Goal: Transaction & Acquisition: Purchase product/service

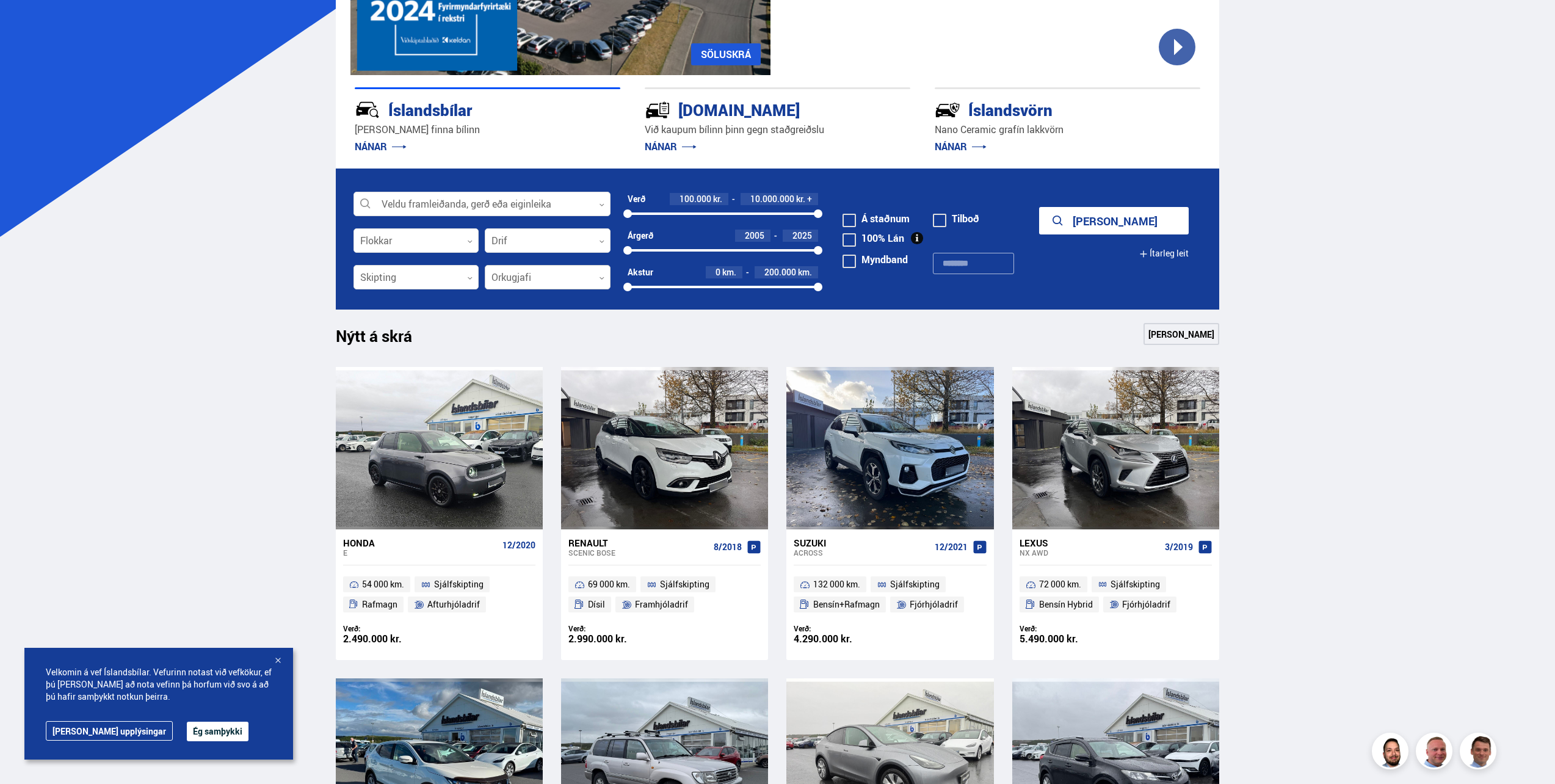
click at [552, 278] on div at bounding box center [547, 277] width 126 height 24
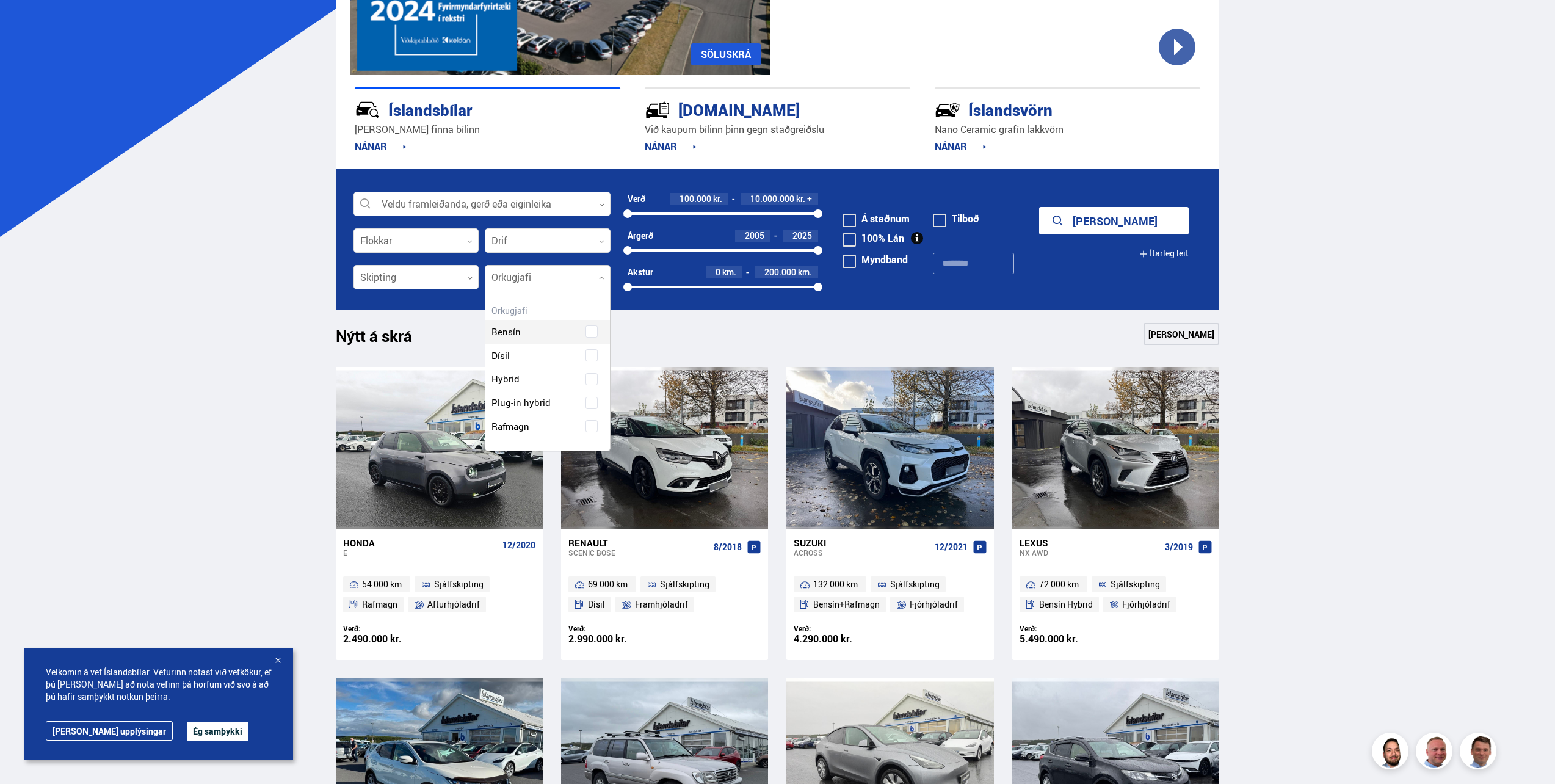
scroll to position [161, 124]
click at [590, 430] on div "Bensín Dísil Hybrid Plug-in hybrid Rafmagn" at bounding box center [547, 394] width 124 height 137
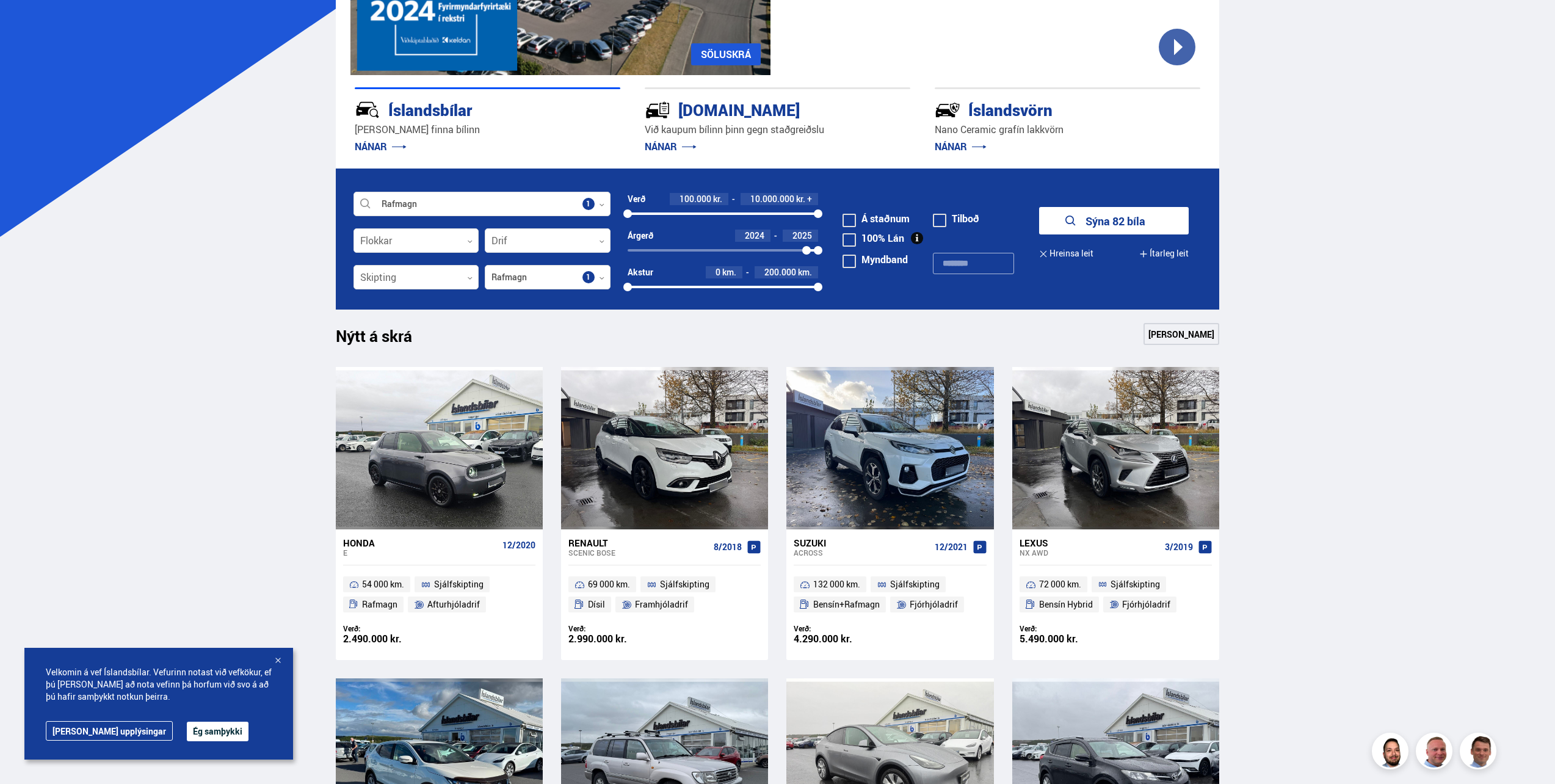
drag, startPoint x: 631, startPoint y: 247, endPoint x: 806, endPoint y: 251, distance: 175.0
click at [806, 251] on div at bounding box center [806, 250] width 8 height 8
click at [1111, 220] on button "Sýna 12 bíla" at bounding box center [1113, 221] width 149 height 28
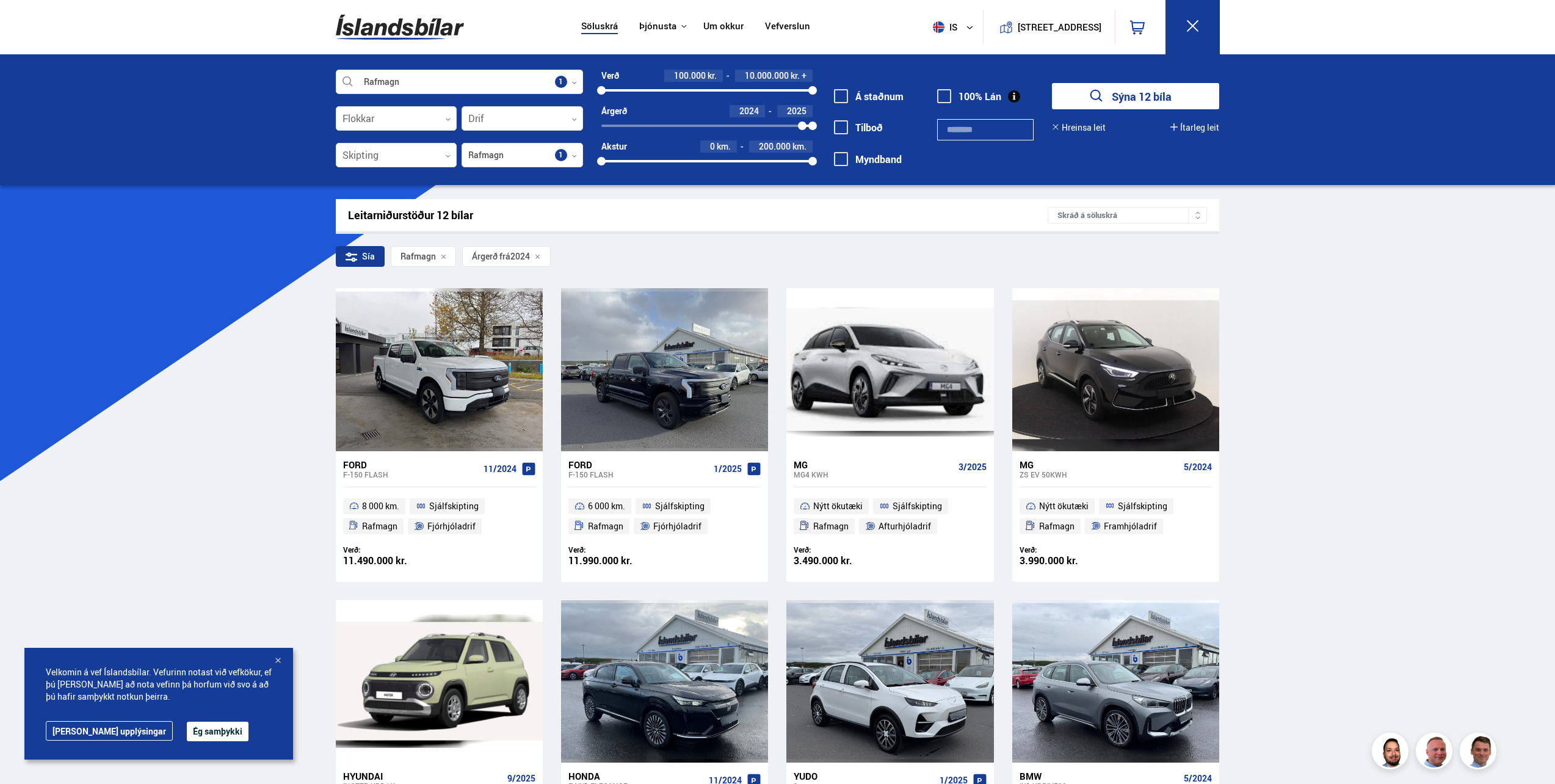
click at [1330, 392] on div "Söluskrá Þjónusta Íslandsbílar [DOMAIN_NAME] Íslandsvörn Leiðbeiningar Um okkur…" at bounding box center [777, 726] width 1555 height 1452
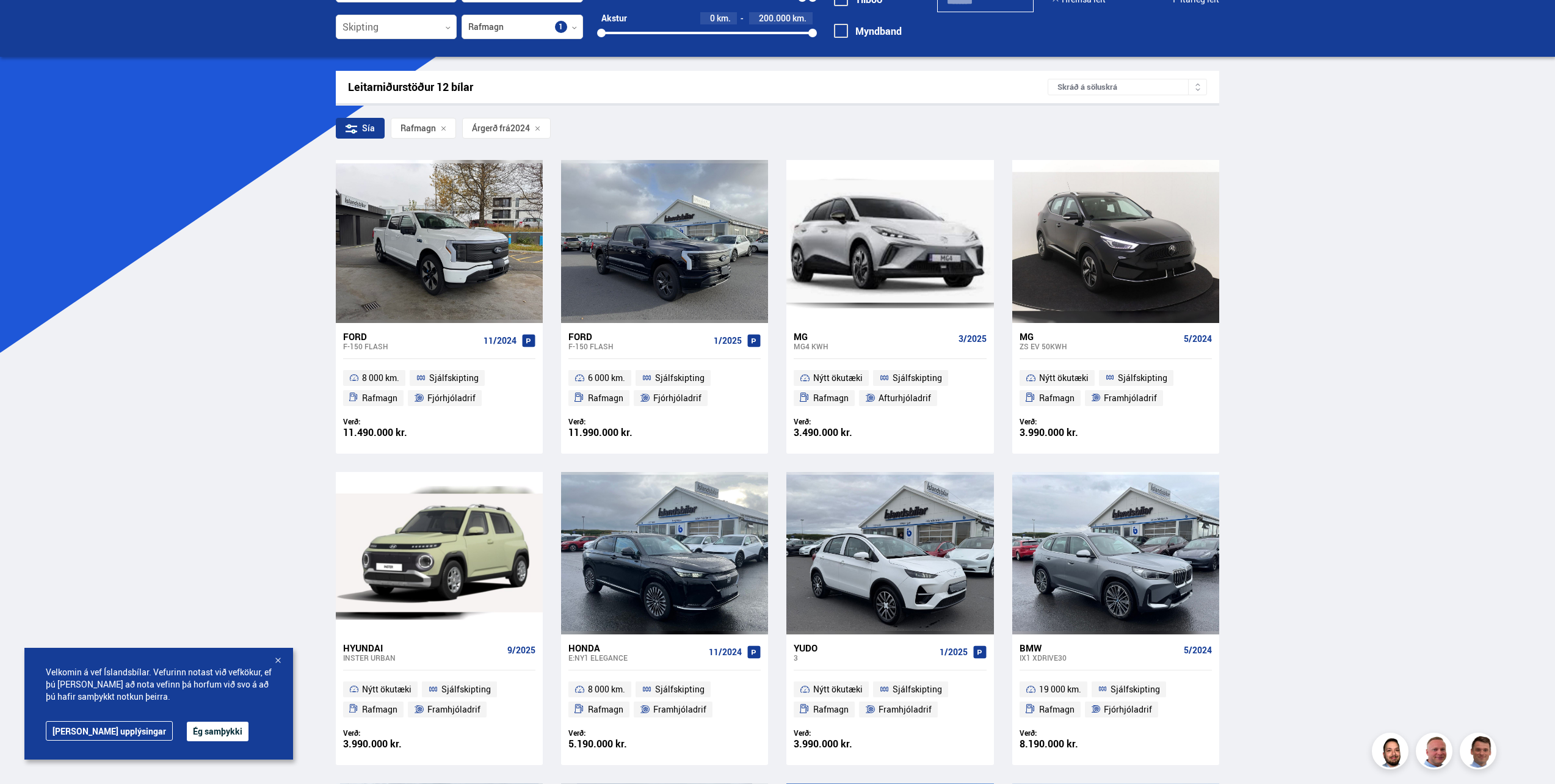
scroll to position [61, 0]
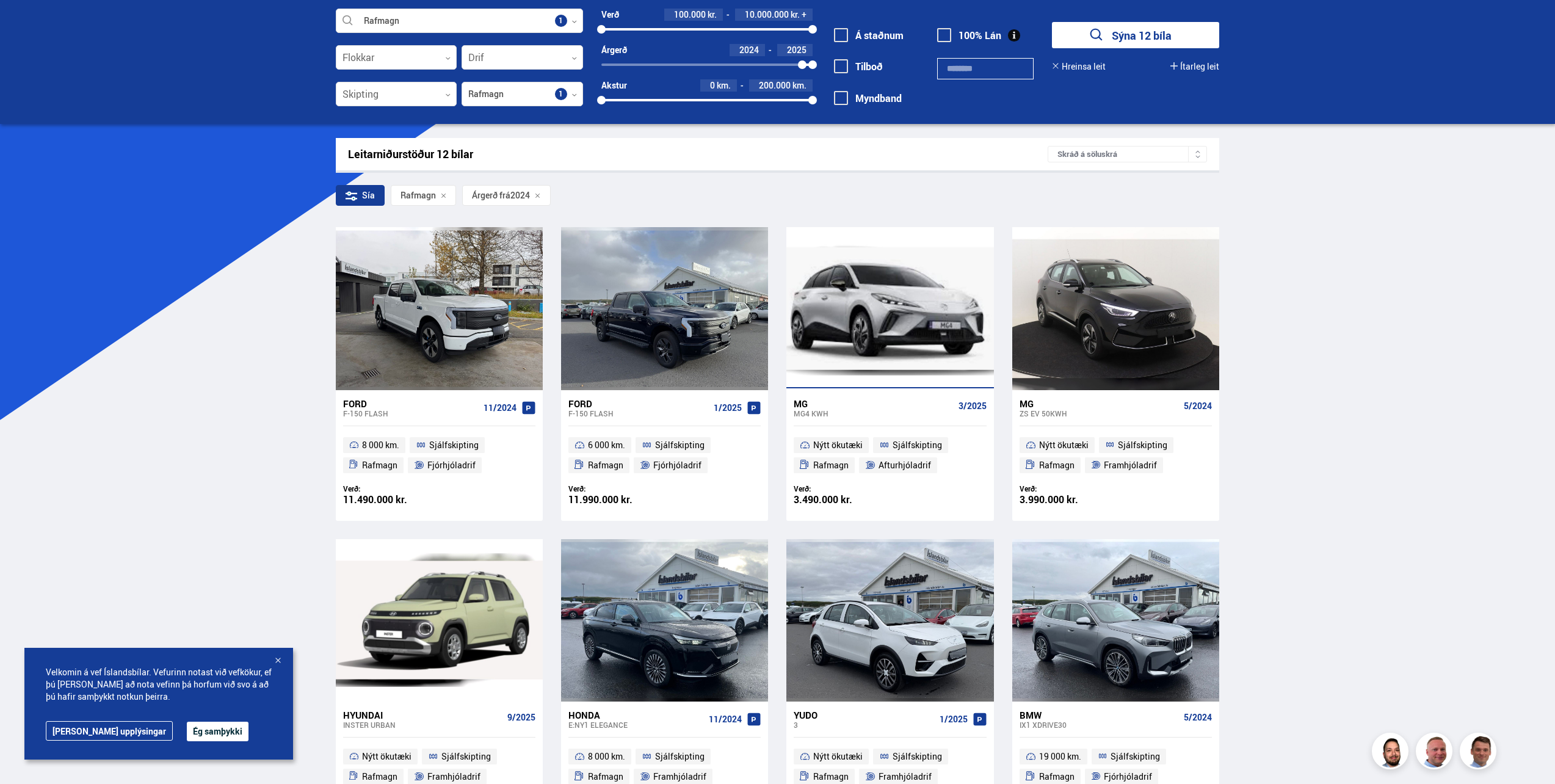
click at [879, 307] on div at bounding box center [890, 308] width 208 height 162
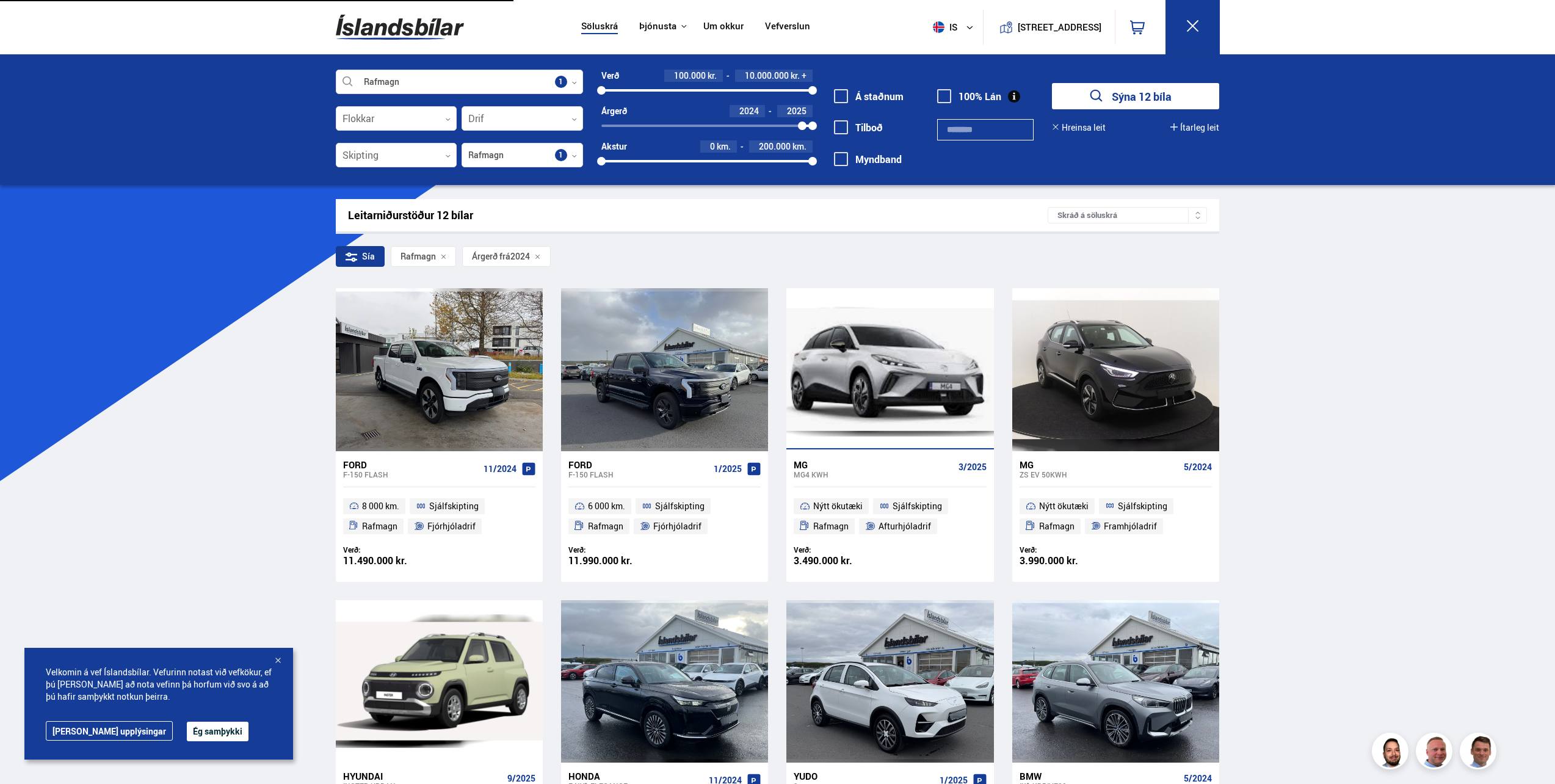
scroll to position [192, 0]
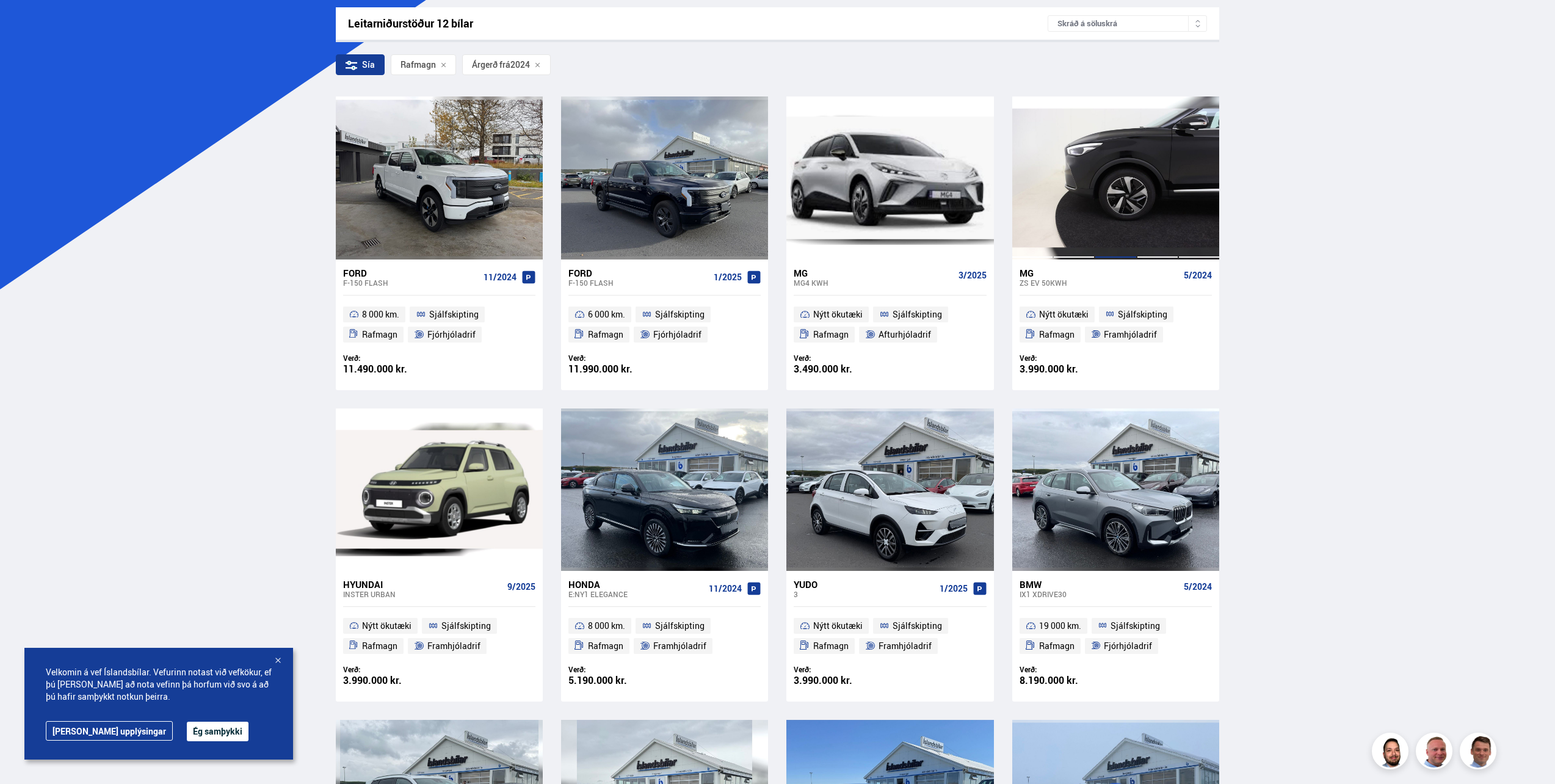
click at [1115, 190] on div at bounding box center [1115, 178] width 42 height 162
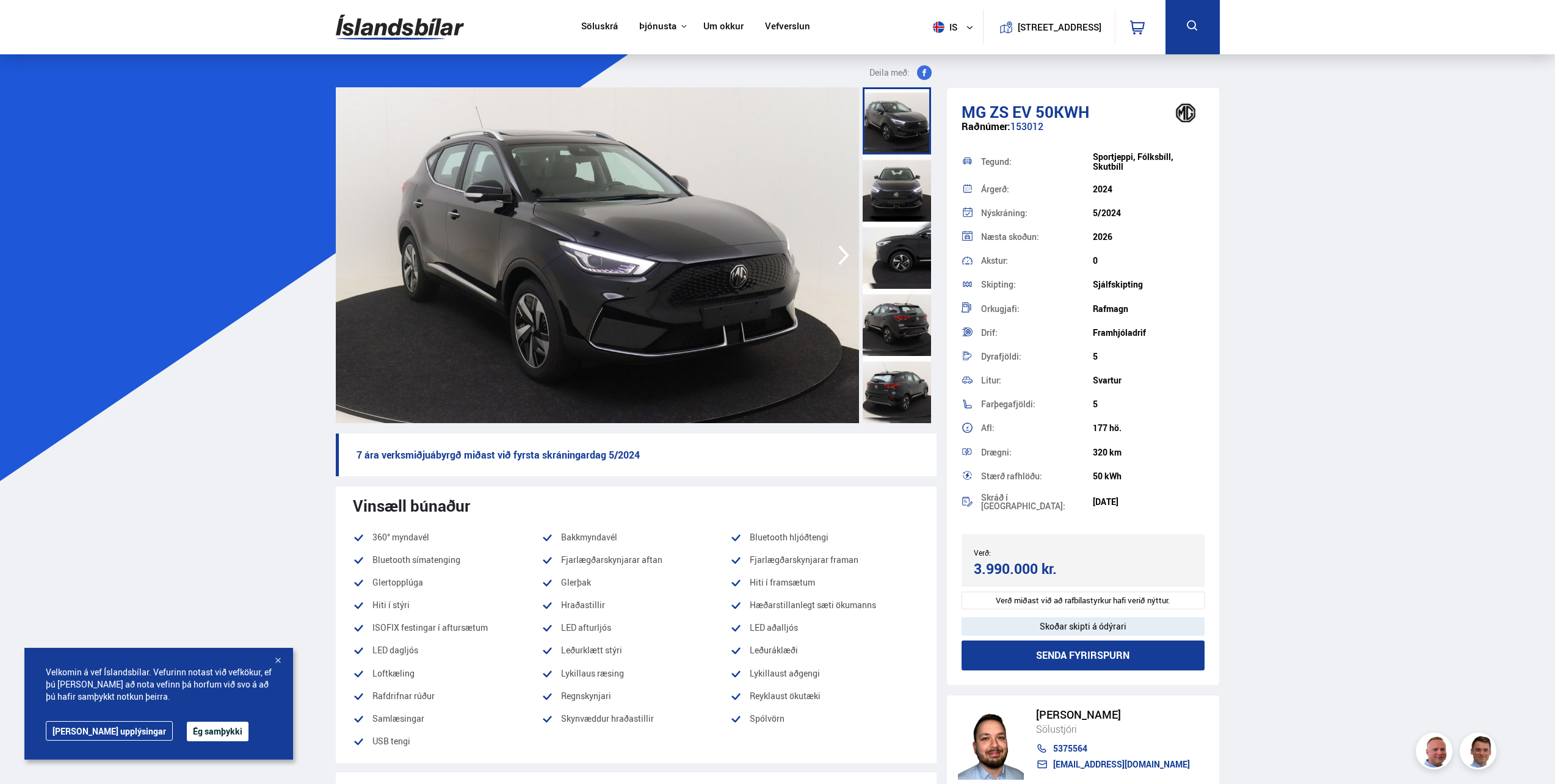
click at [840, 253] on icon "button" at bounding box center [843, 255] width 24 height 29
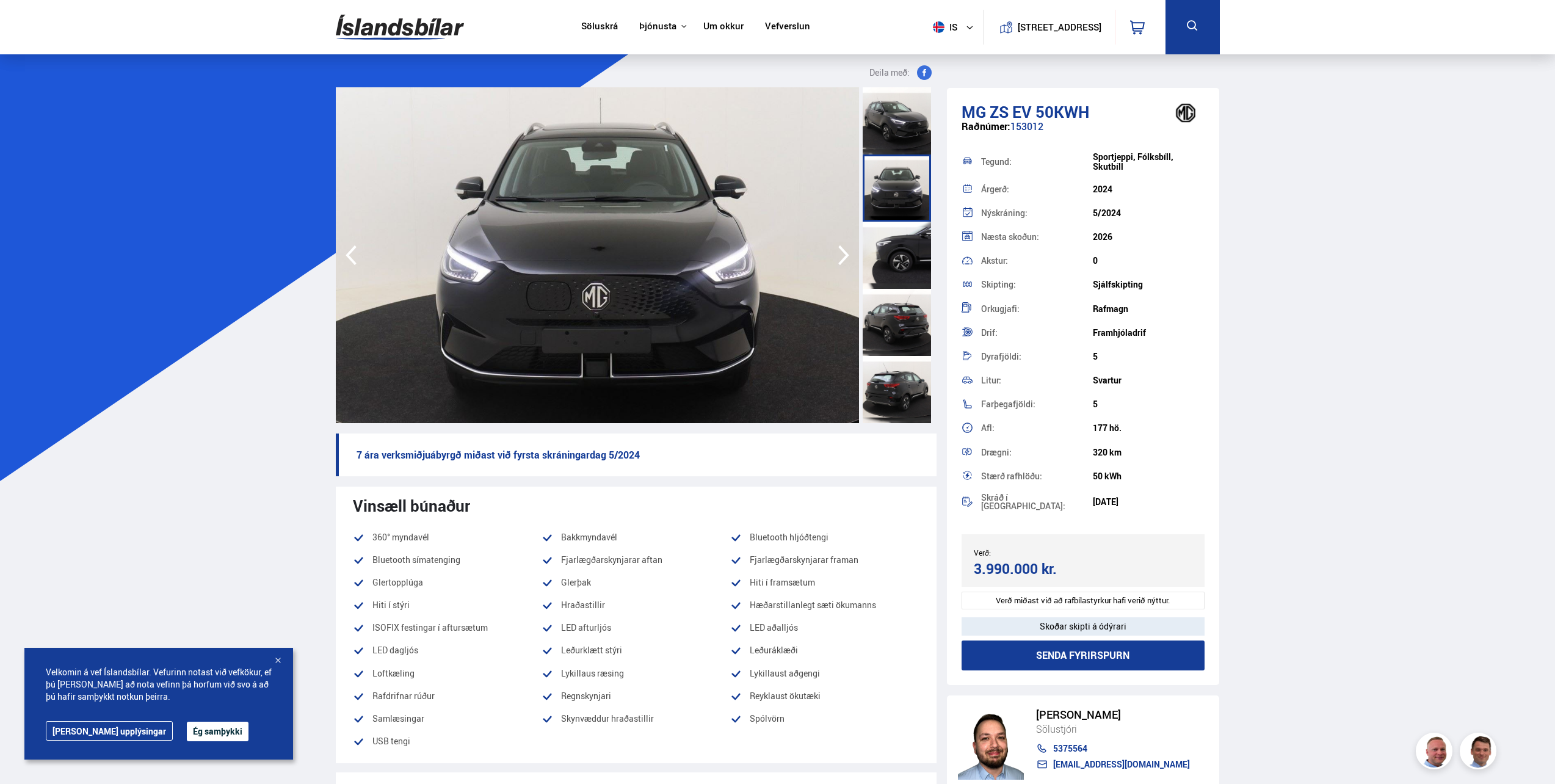
click at [840, 253] on icon "button" at bounding box center [843, 255] width 24 height 29
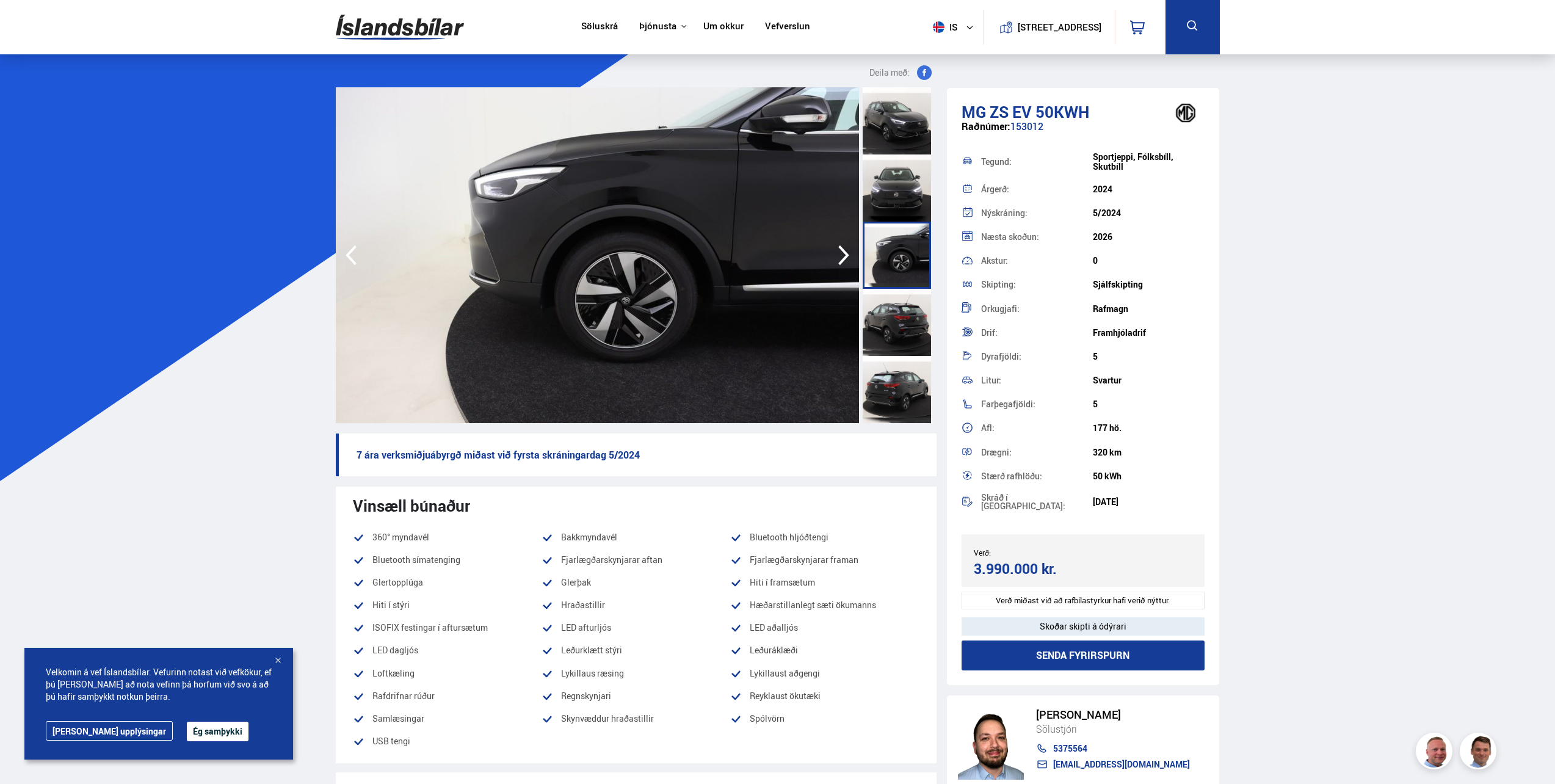
click at [840, 253] on icon "button" at bounding box center [843, 255] width 24 height 29
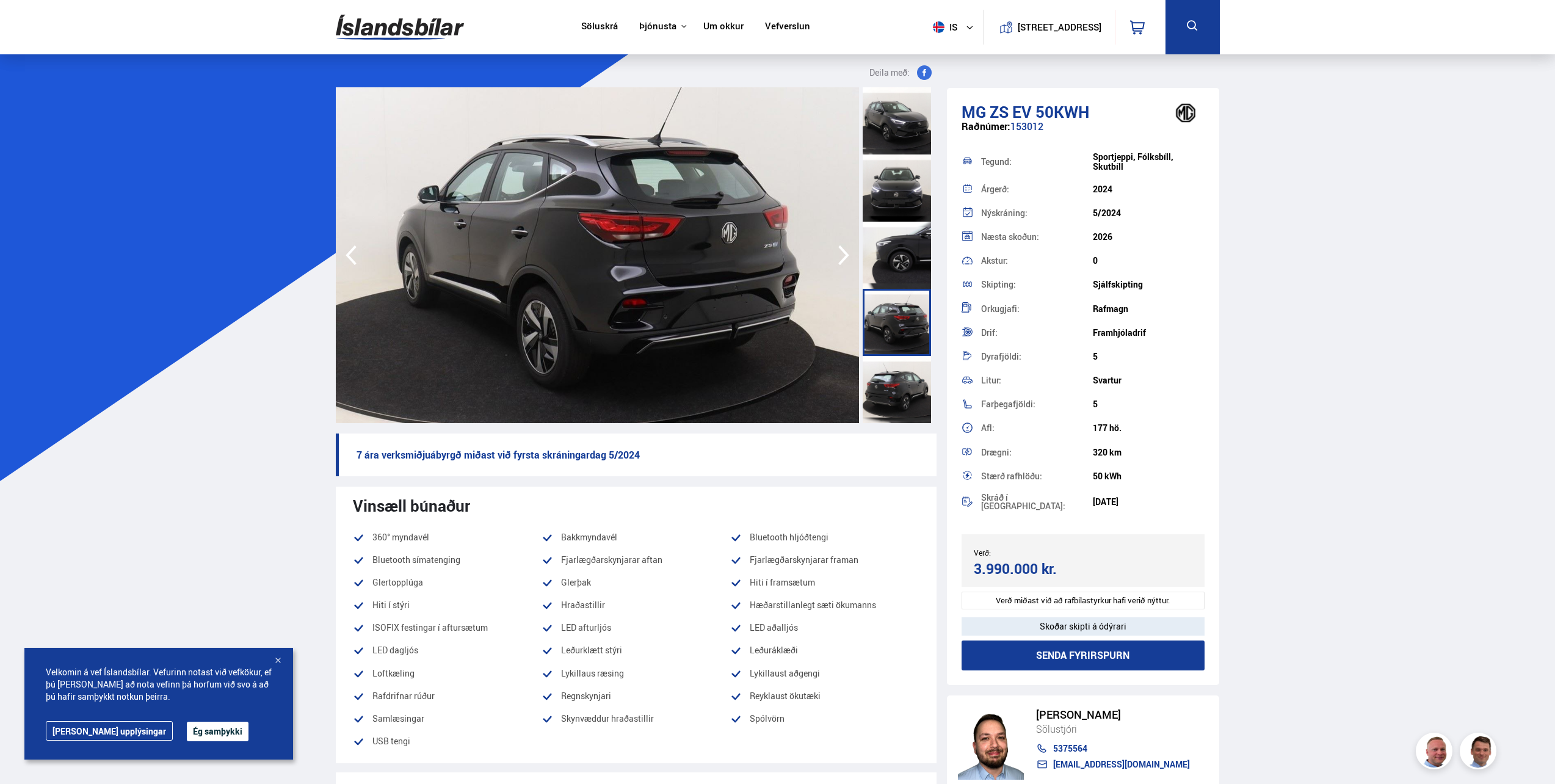
click at [840, 253] on icon "button" at bounding box center [843, 255] width 24 height 29
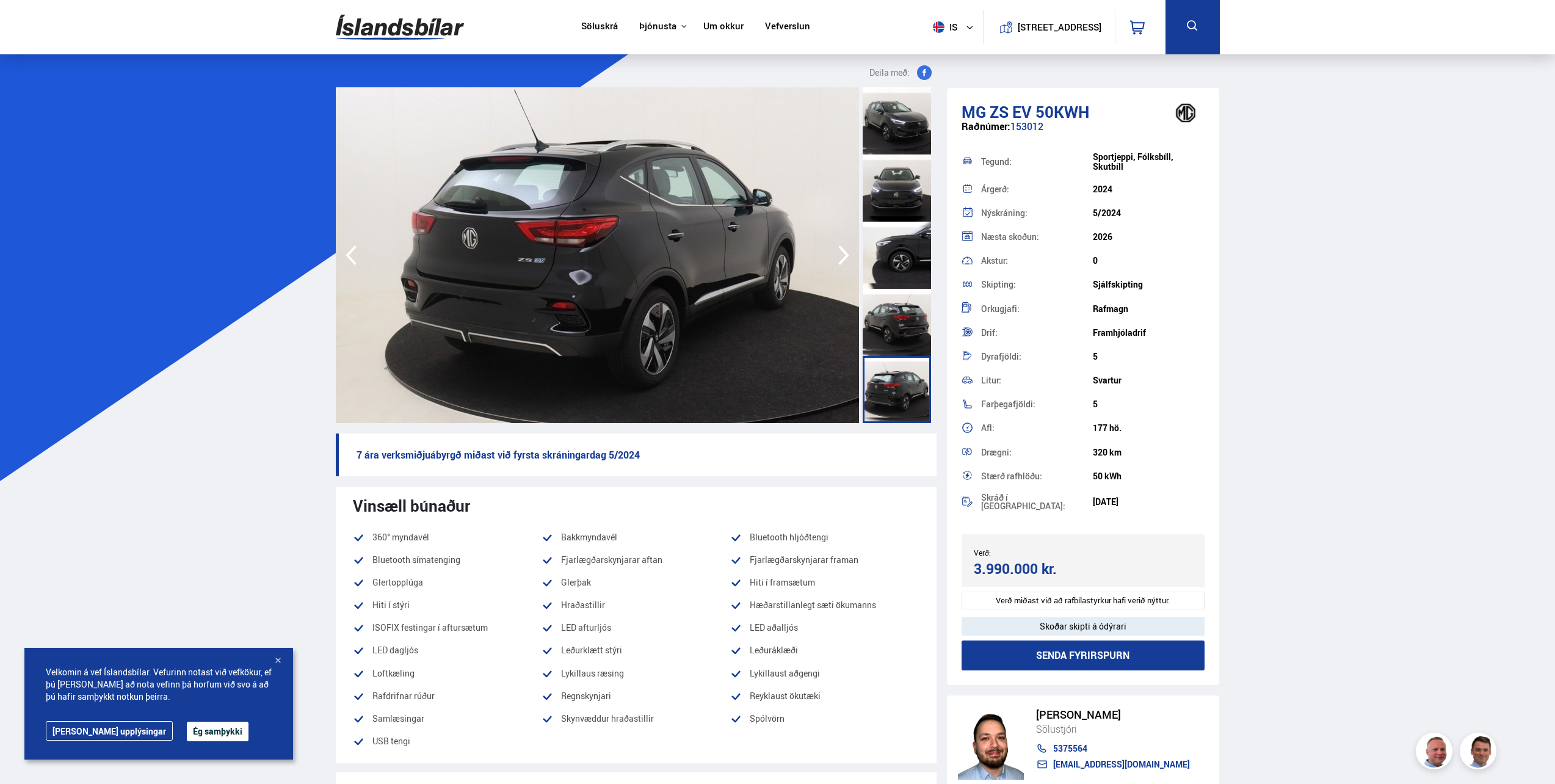
click at [840, 253] on icon "button" at bounding box center [843, 255] width 24 height 29
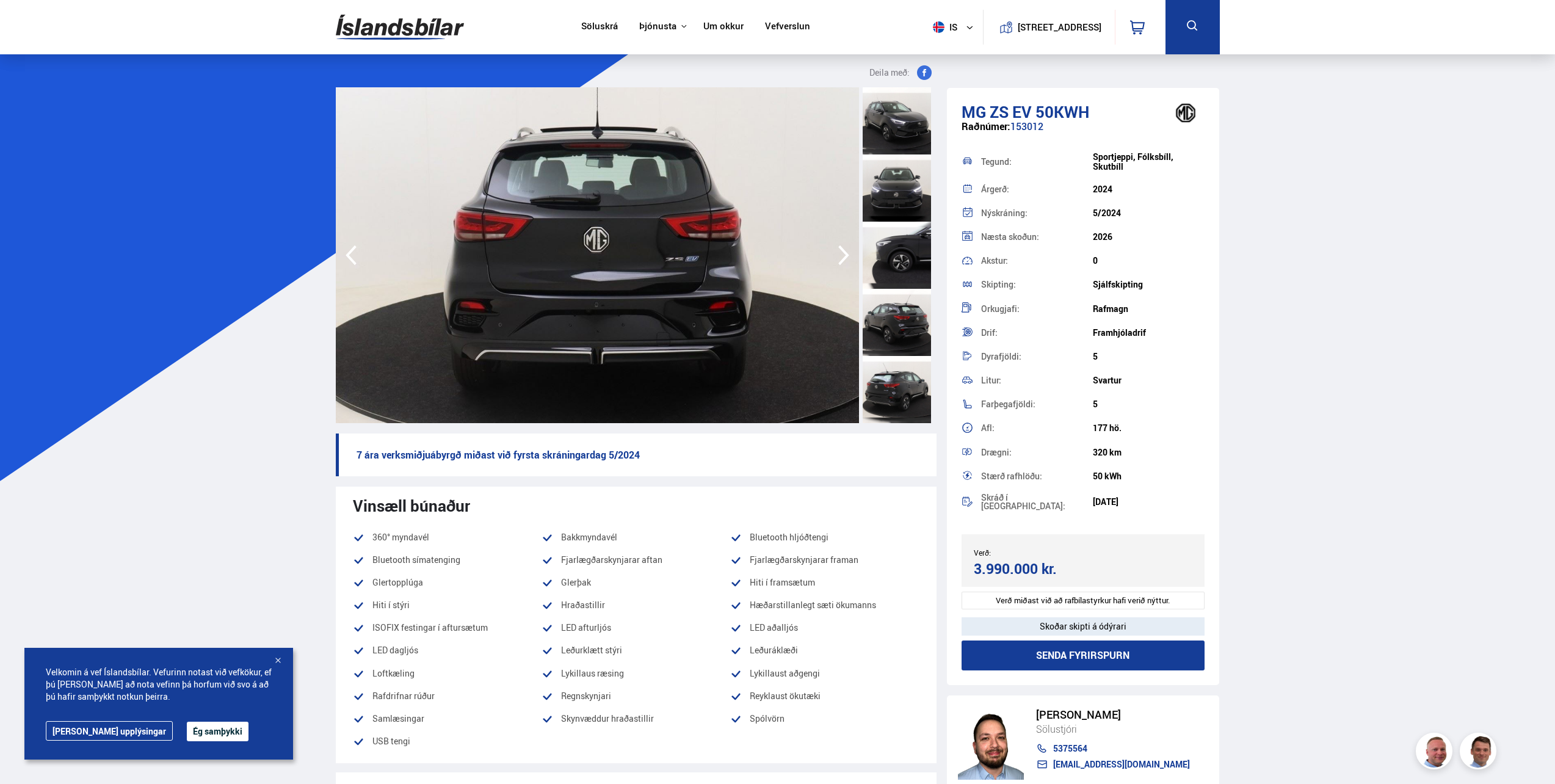
click at [840, 253] on icon "button" at bounding box center [843, 255] width 24 height 29
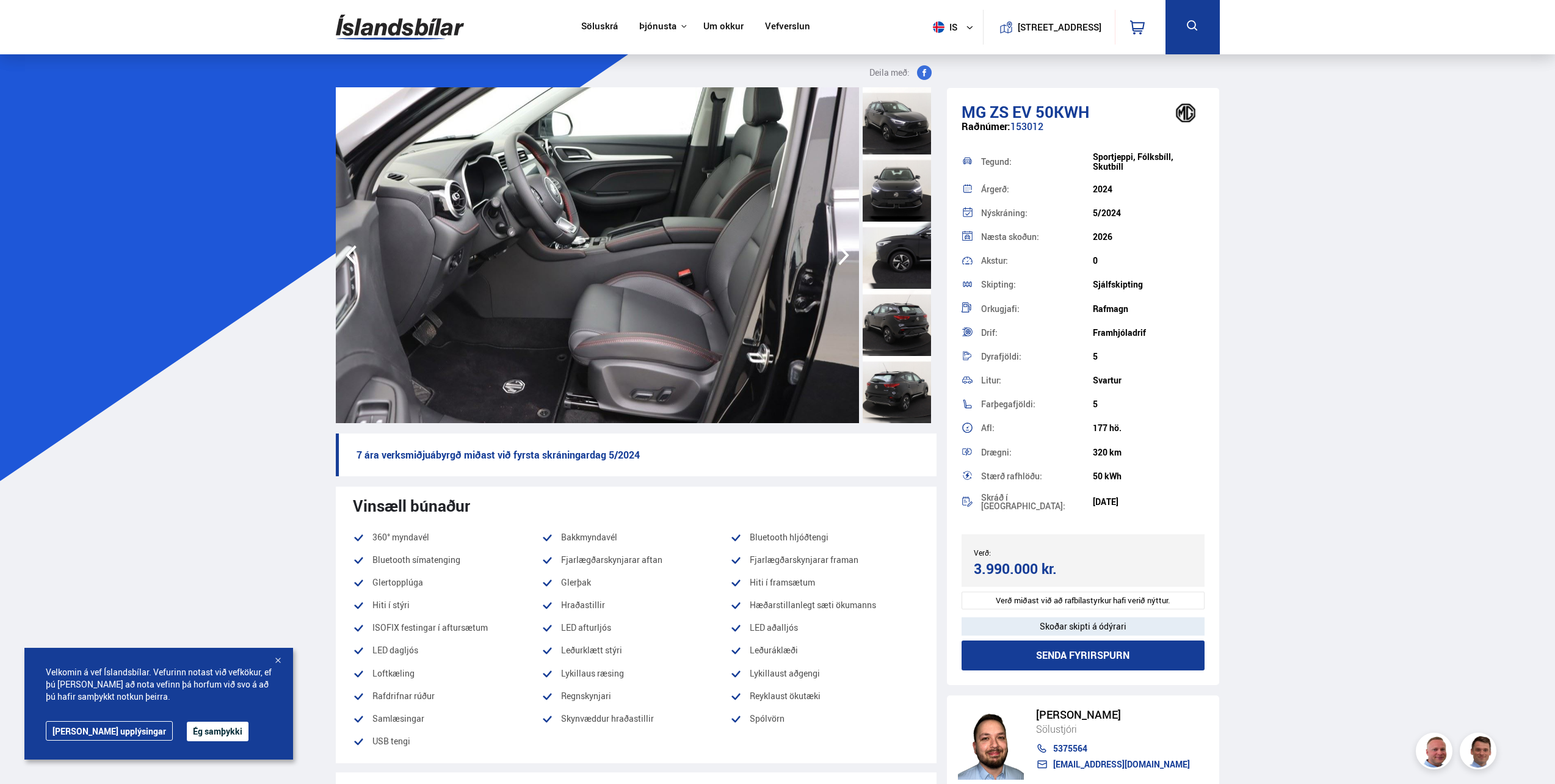
click at [840, 253] on icon "button" at bounding box center [843, 255] width 24 height 29
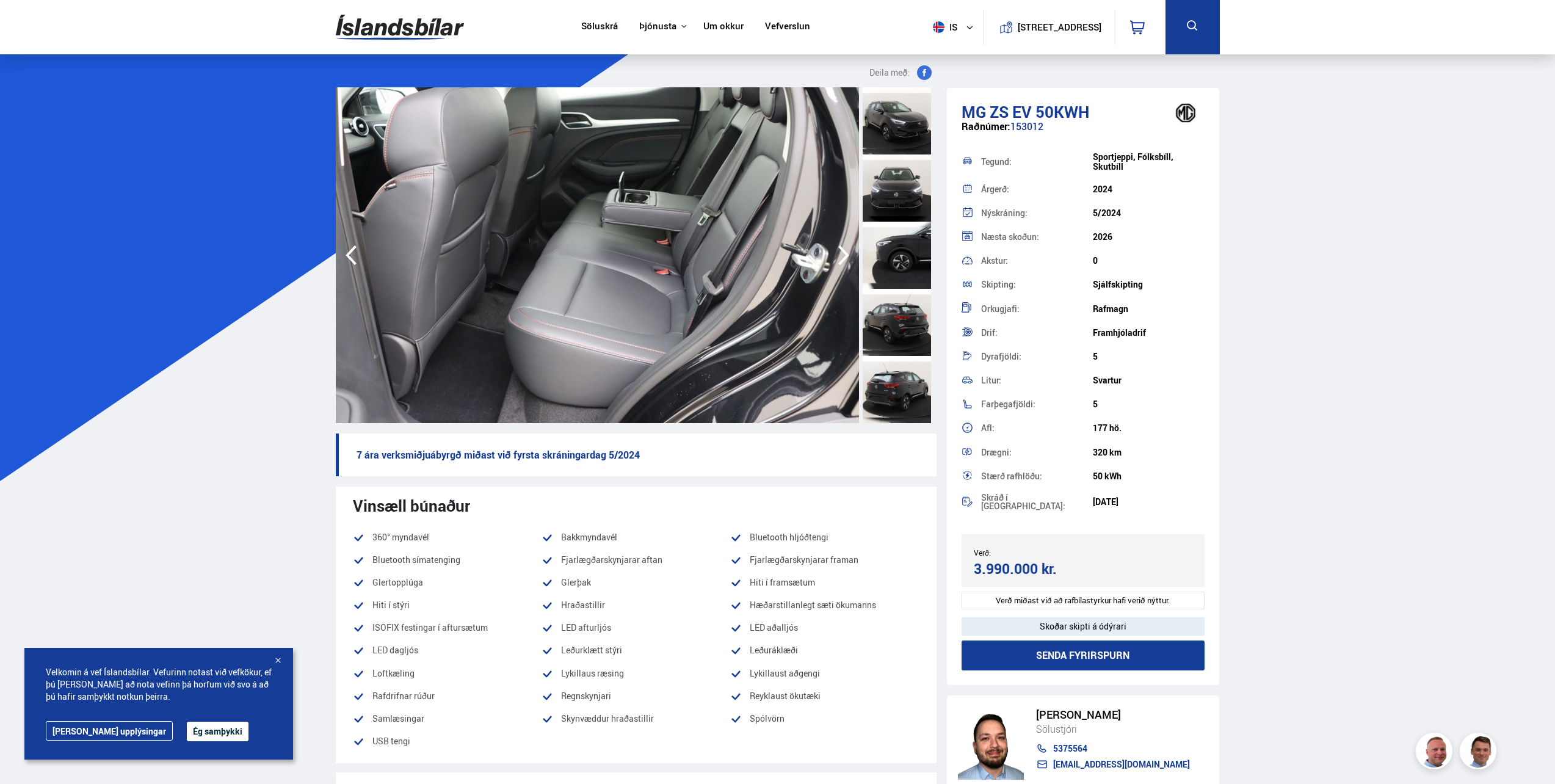
click at [840, 253] on icon "button" at bounding box center [843, 255] width 24 height 29
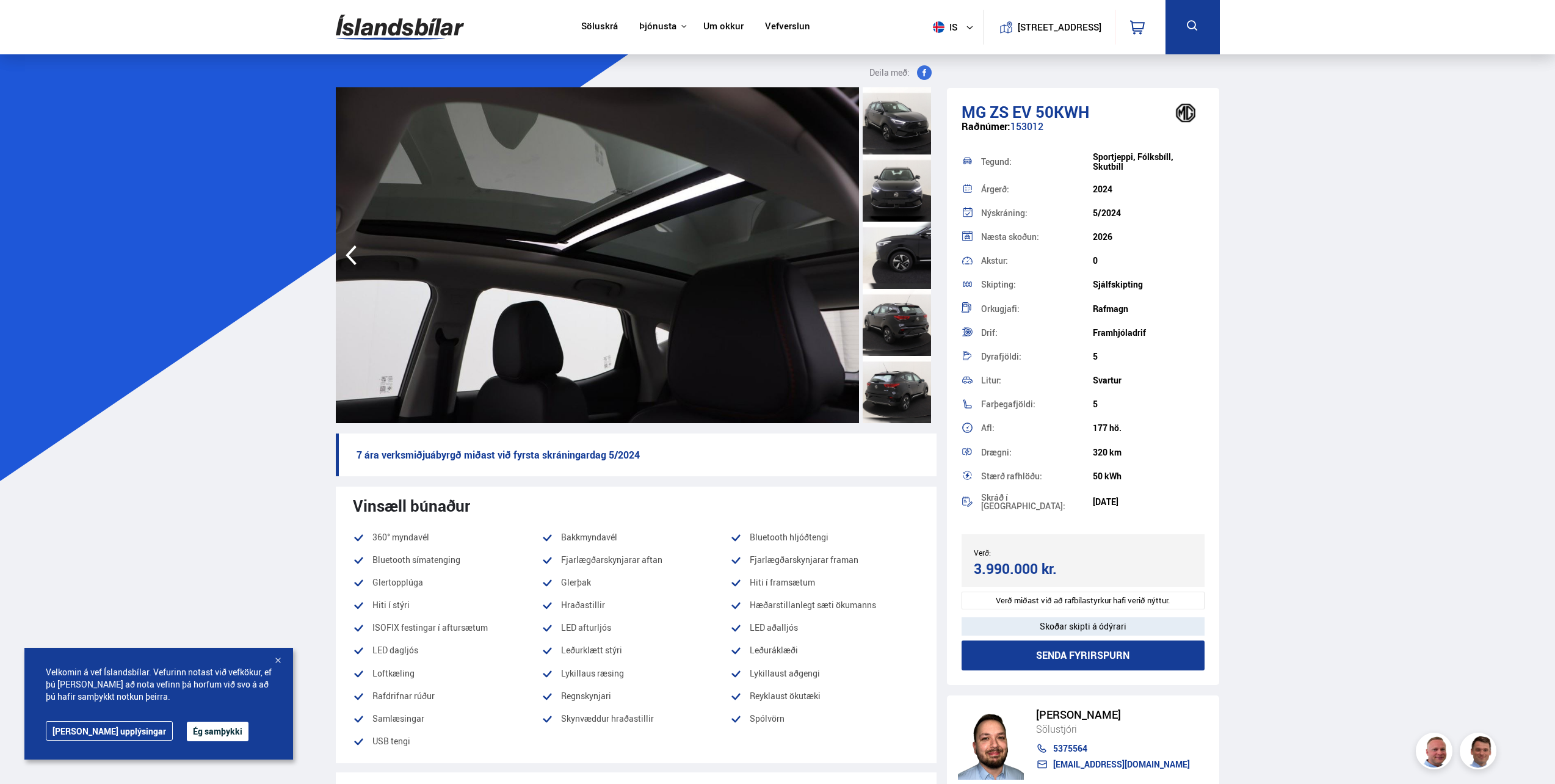
click at [841, 253] on img at bounding box center [597, 256] width 523 height 336
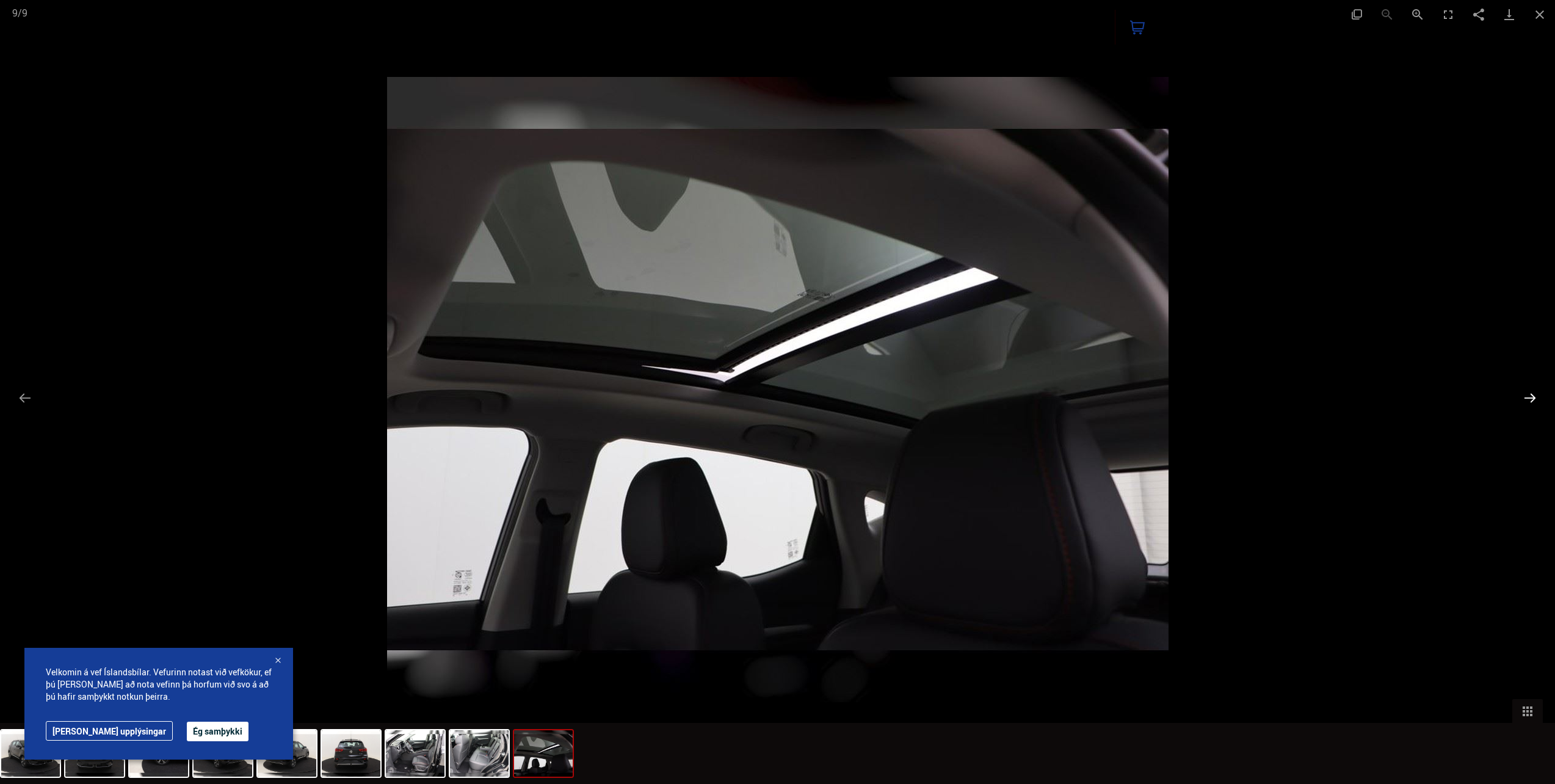
click at [1527, 397] on button "Next slide" at bounding box center [1530, 398] width 26 height 24
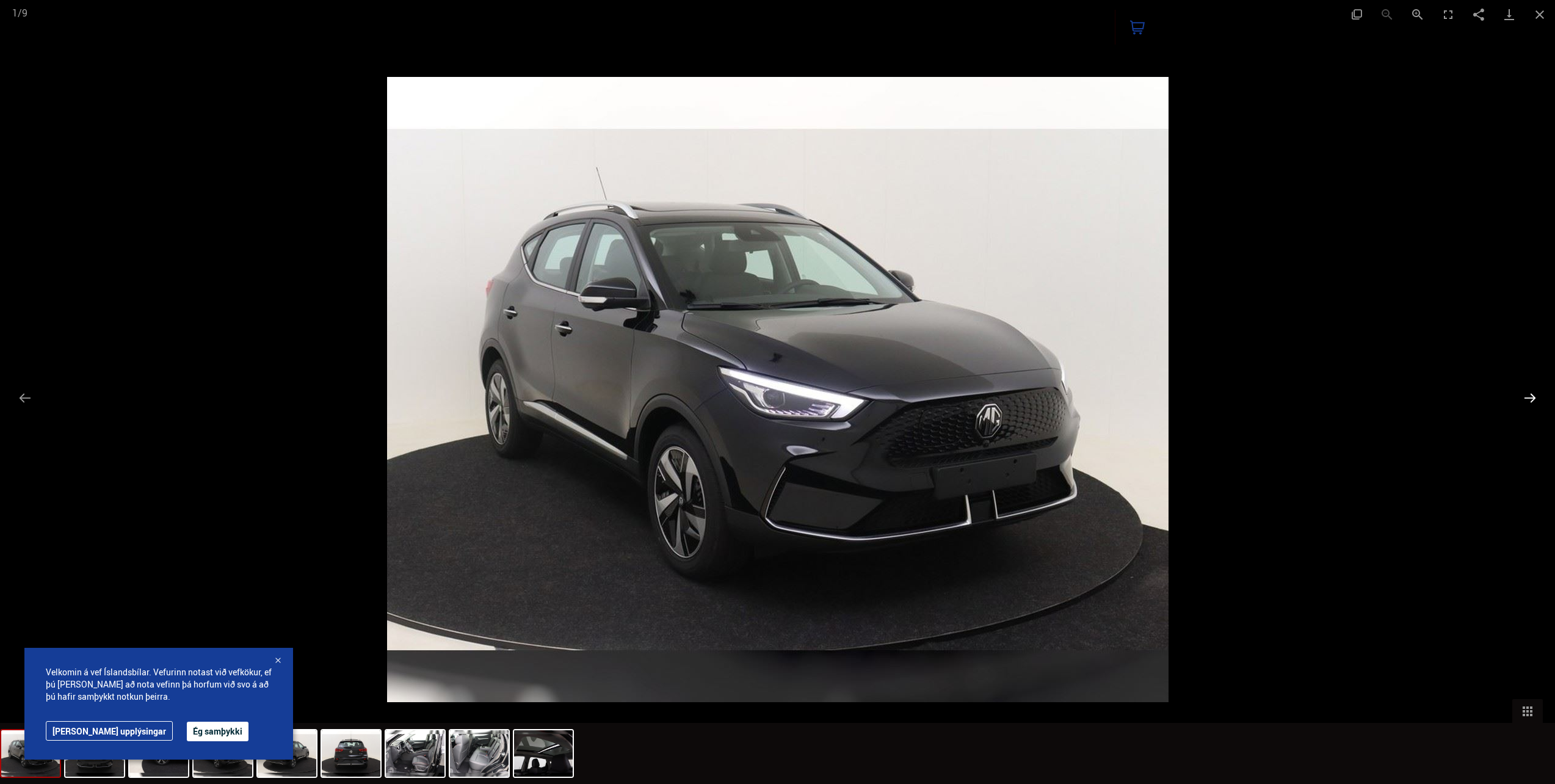
click at [1527, 397] on button "Next slide" at bounding box center [1530, 398] width 26 height 24
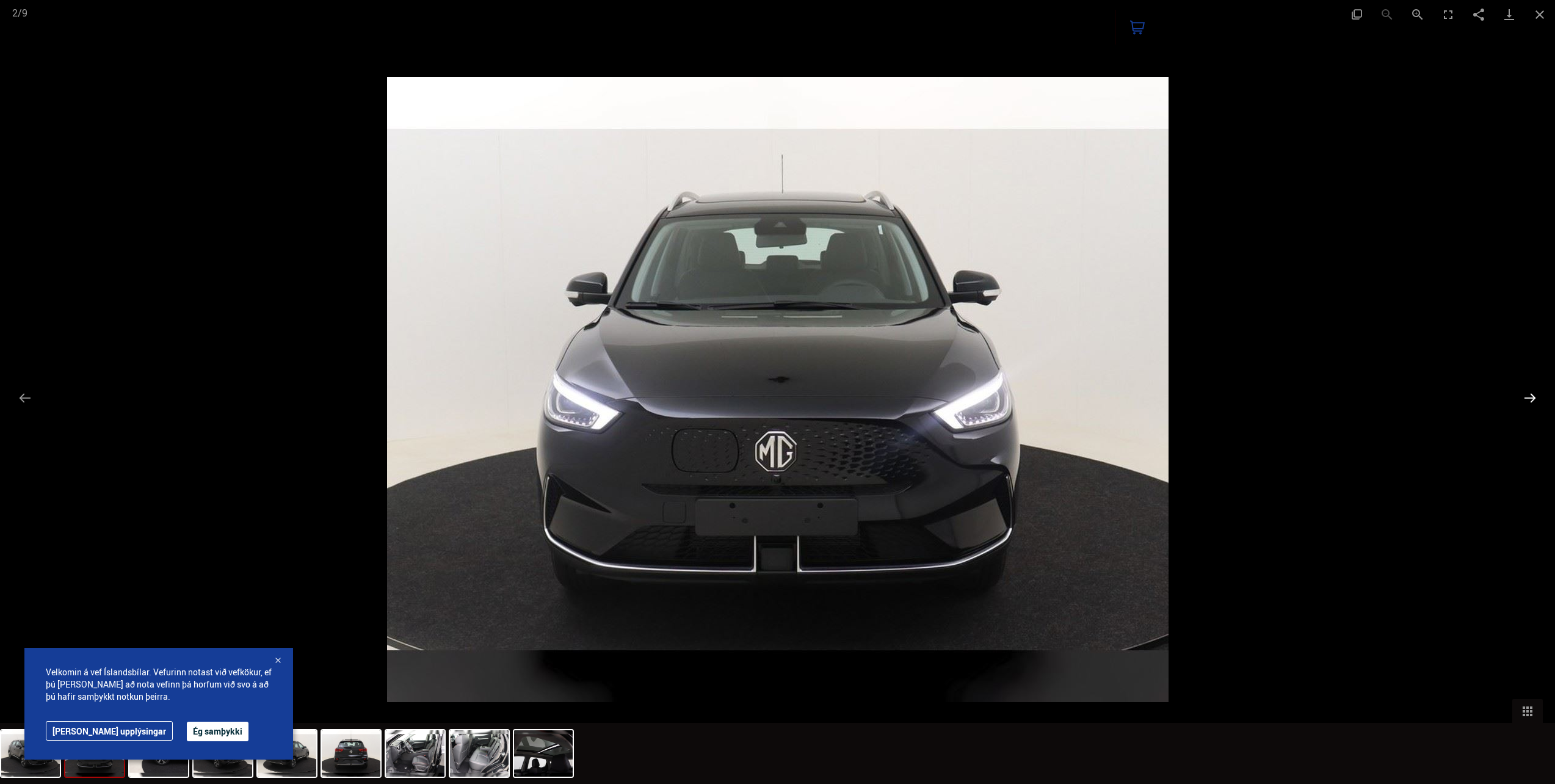
click at [1527, 397] on button "Next slide" at bounding box center [1530, 398] width 26 height 24
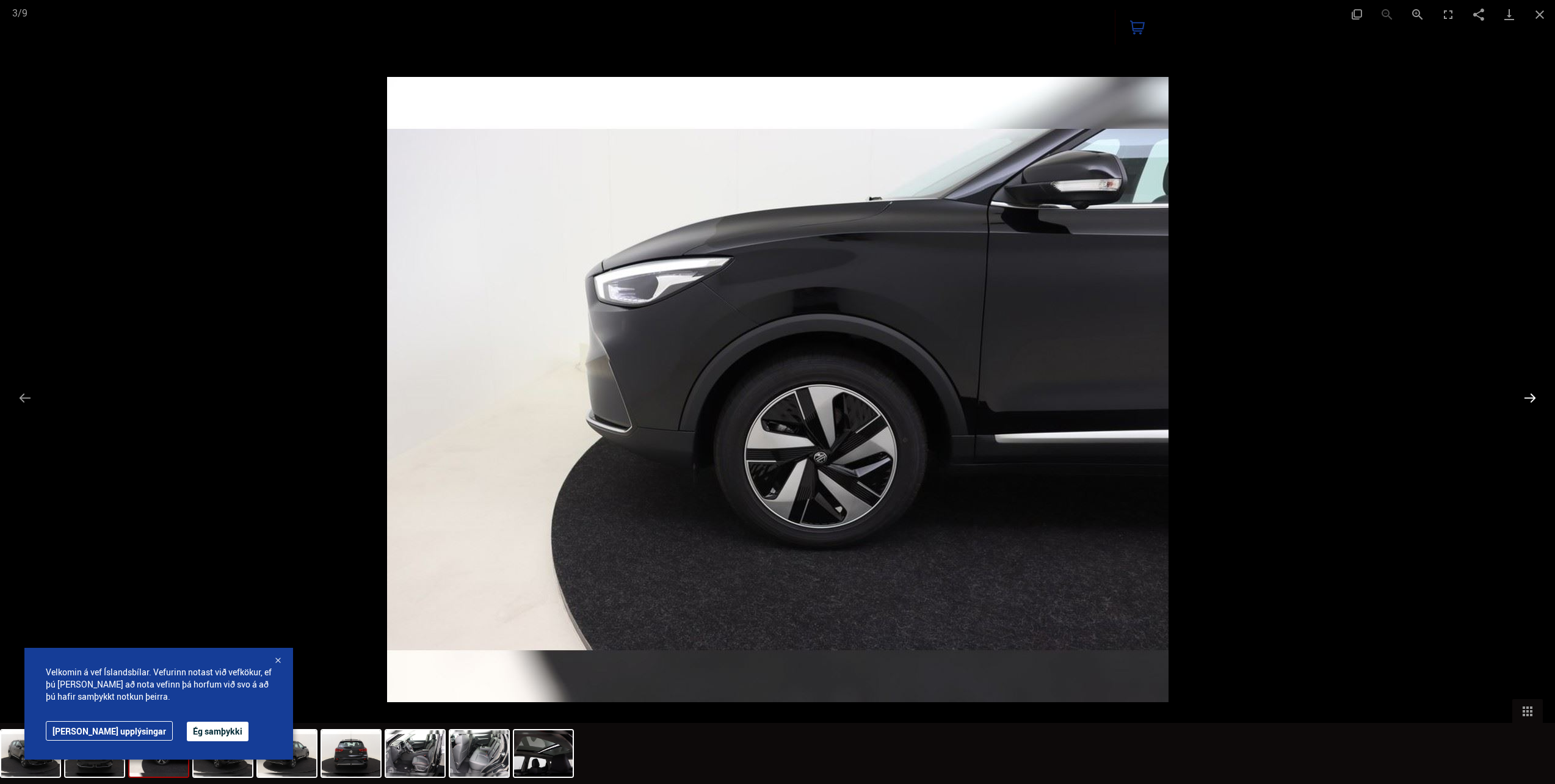
click at [1527, 397] on button "Next slide" at bounding box center [1530, 398] width 26 height 24
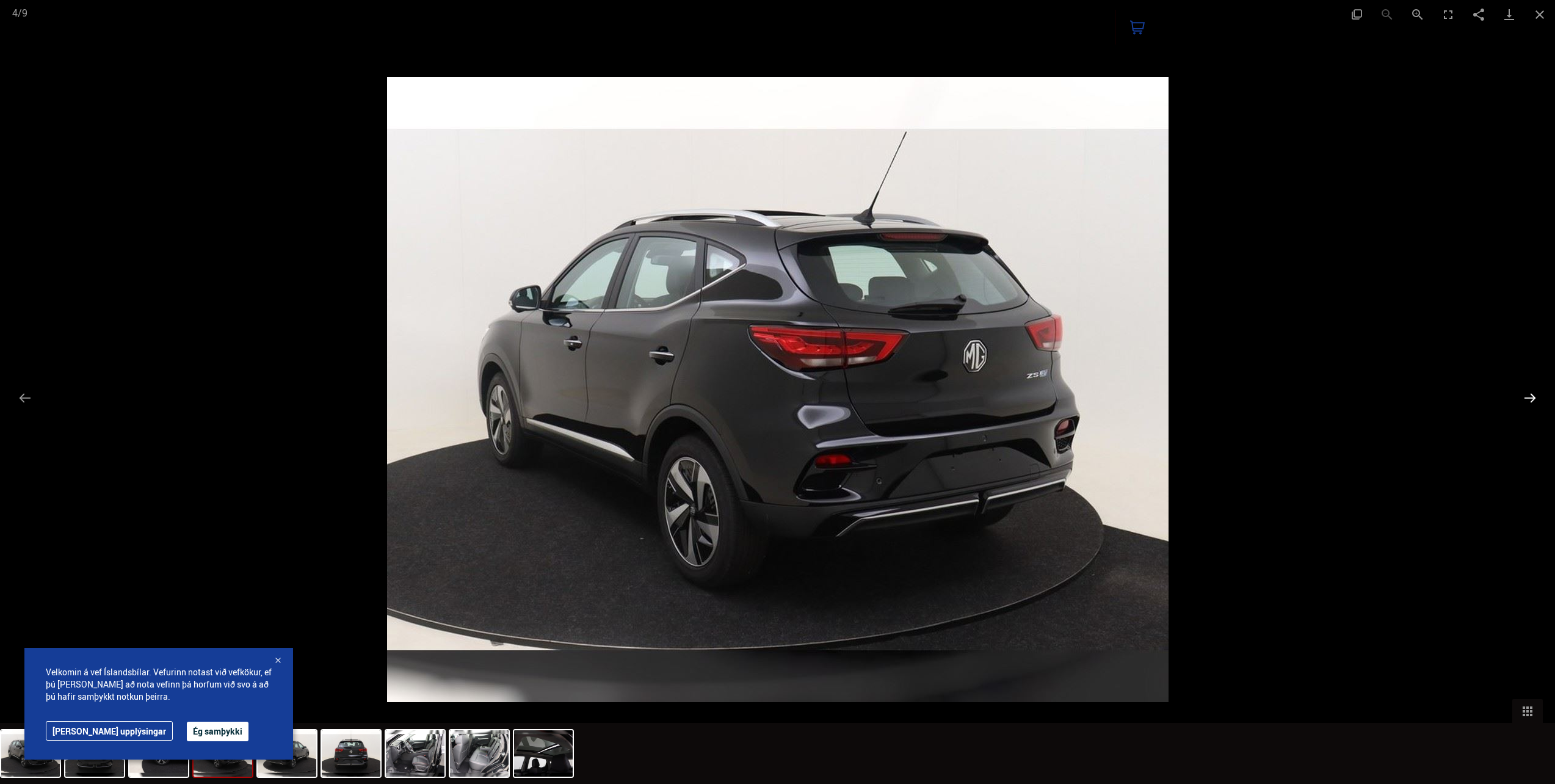
click at [1527, 397] on button "Next slide" at bounding box center [1530, 398] width 26 height 24
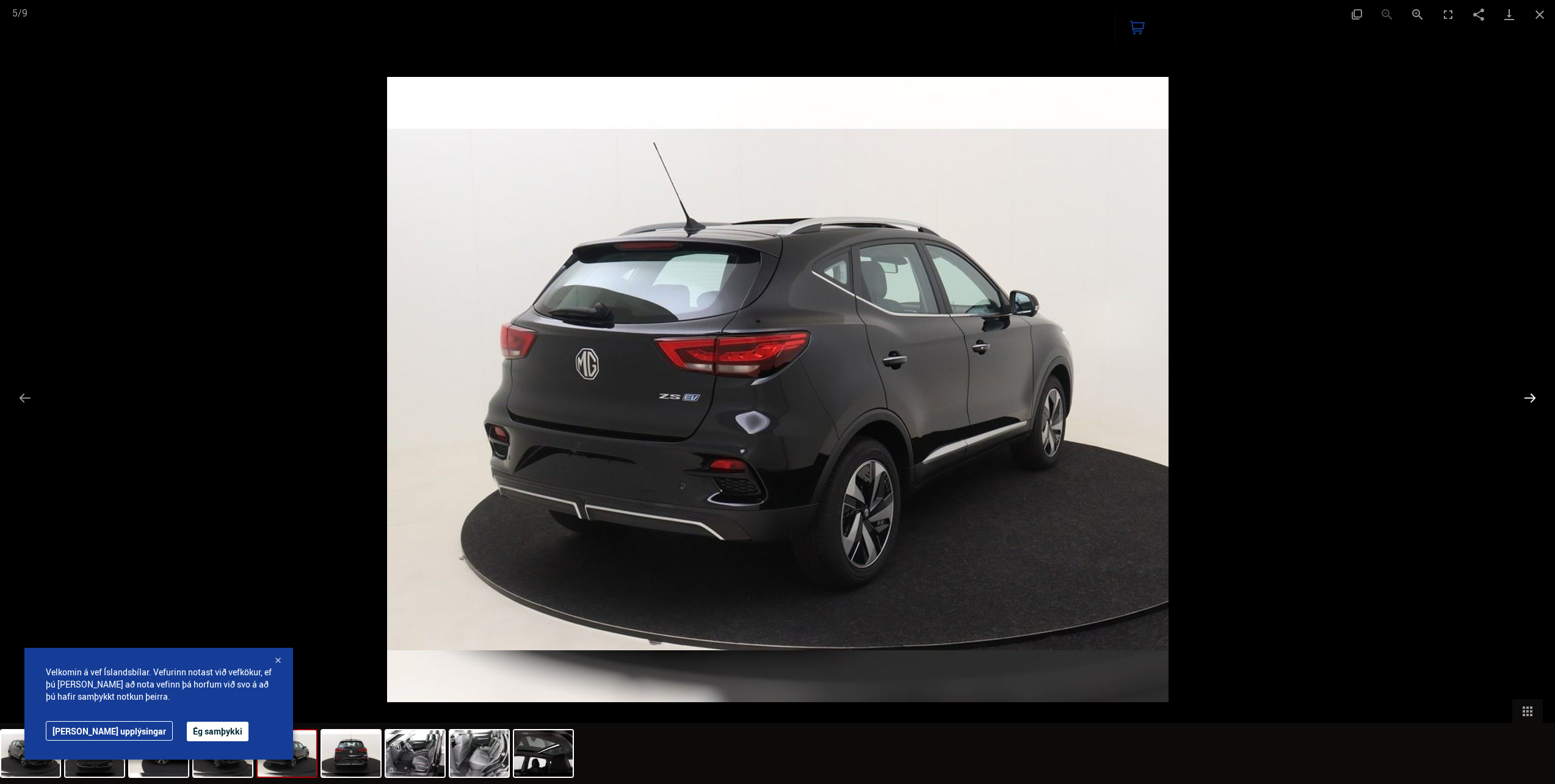
click at [1531, 394] on button "Next slide" at bounding box center [1530, 398] width 26 height 24
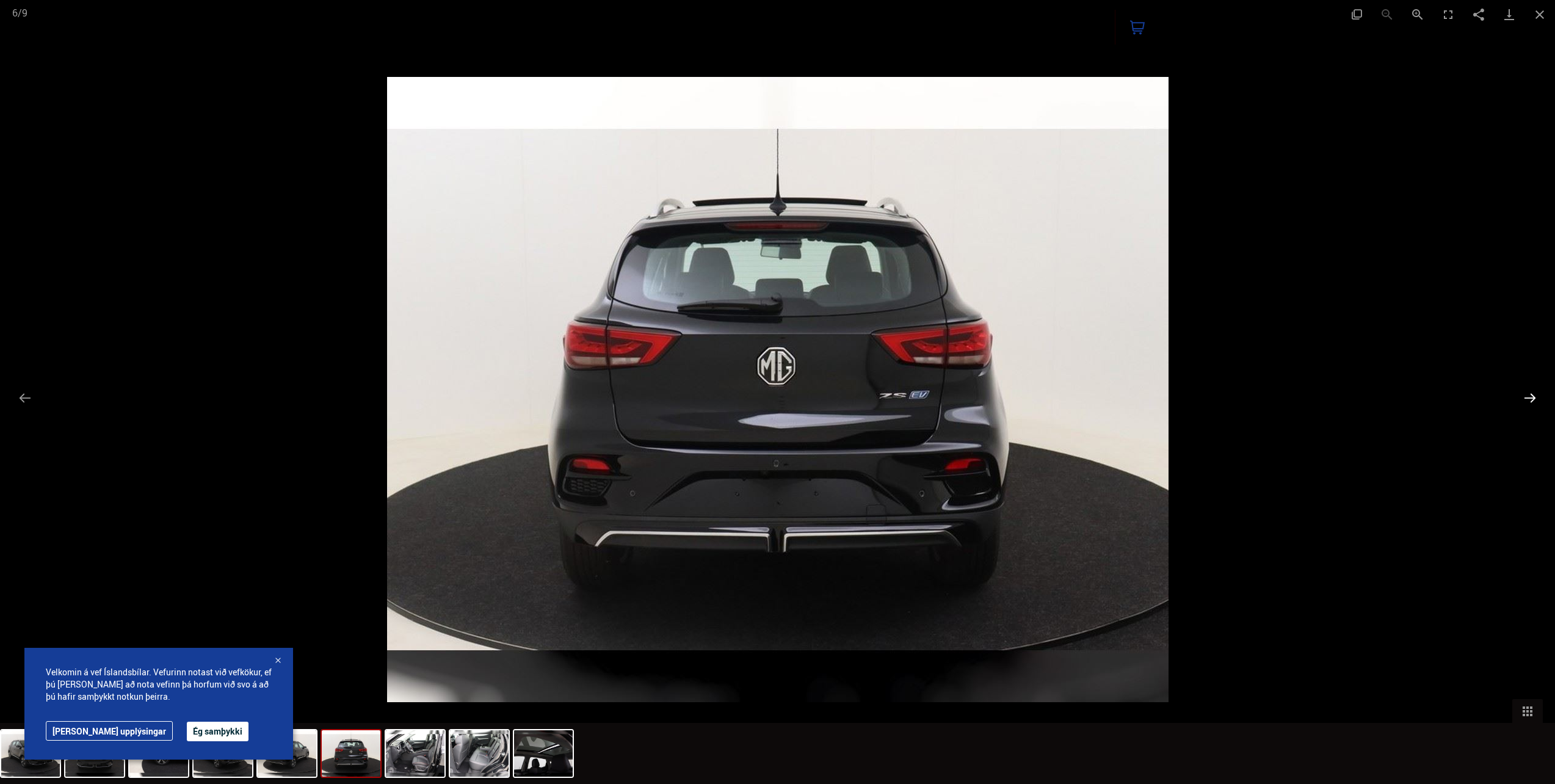
click at [1531, 394] on button "Next slide" at bounding box center [1530, 398] width 26 height 24
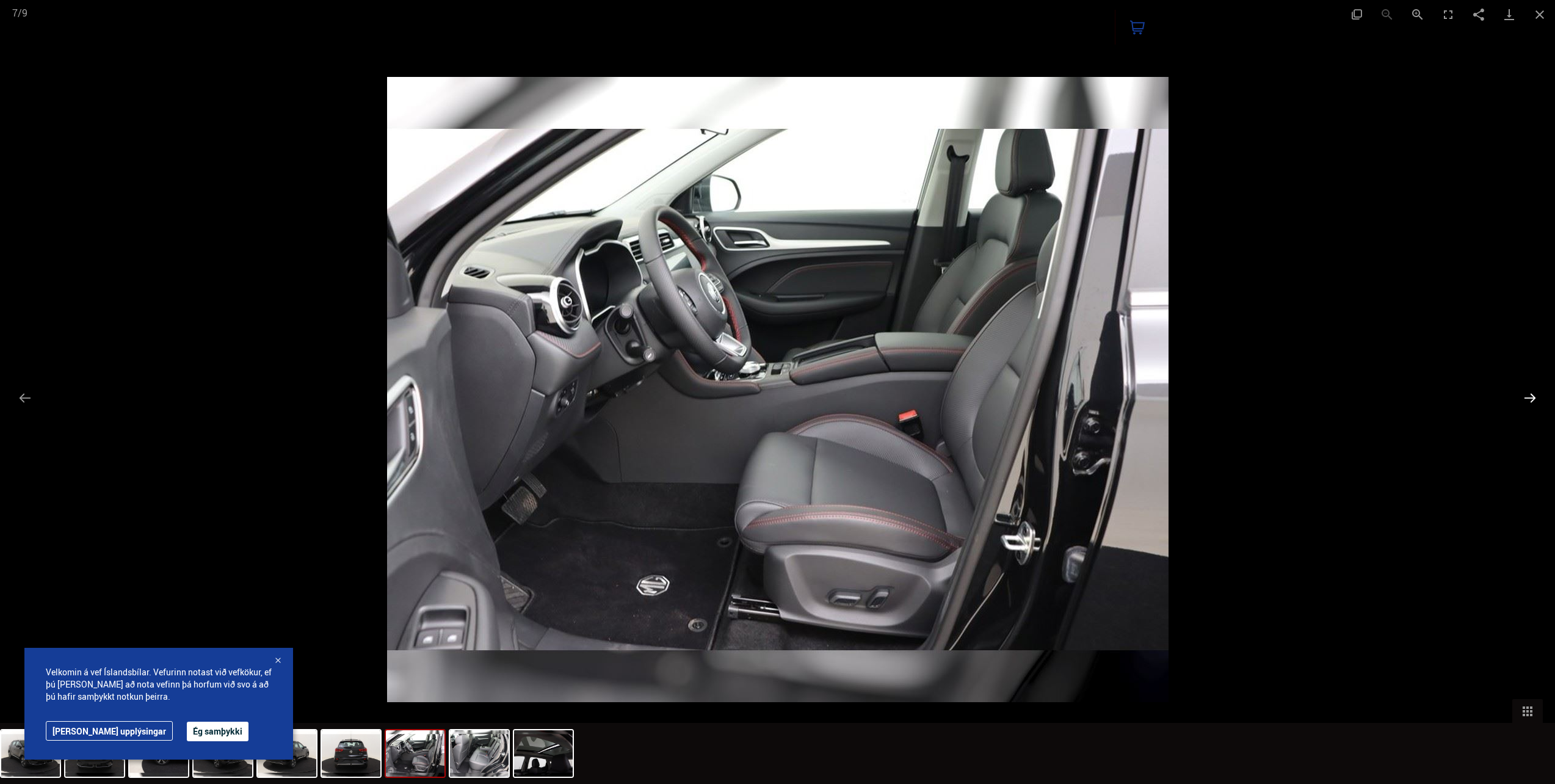
click at [1530, 393] on button "Next slide" at bounding box center [1530, 398] width 26 height 24
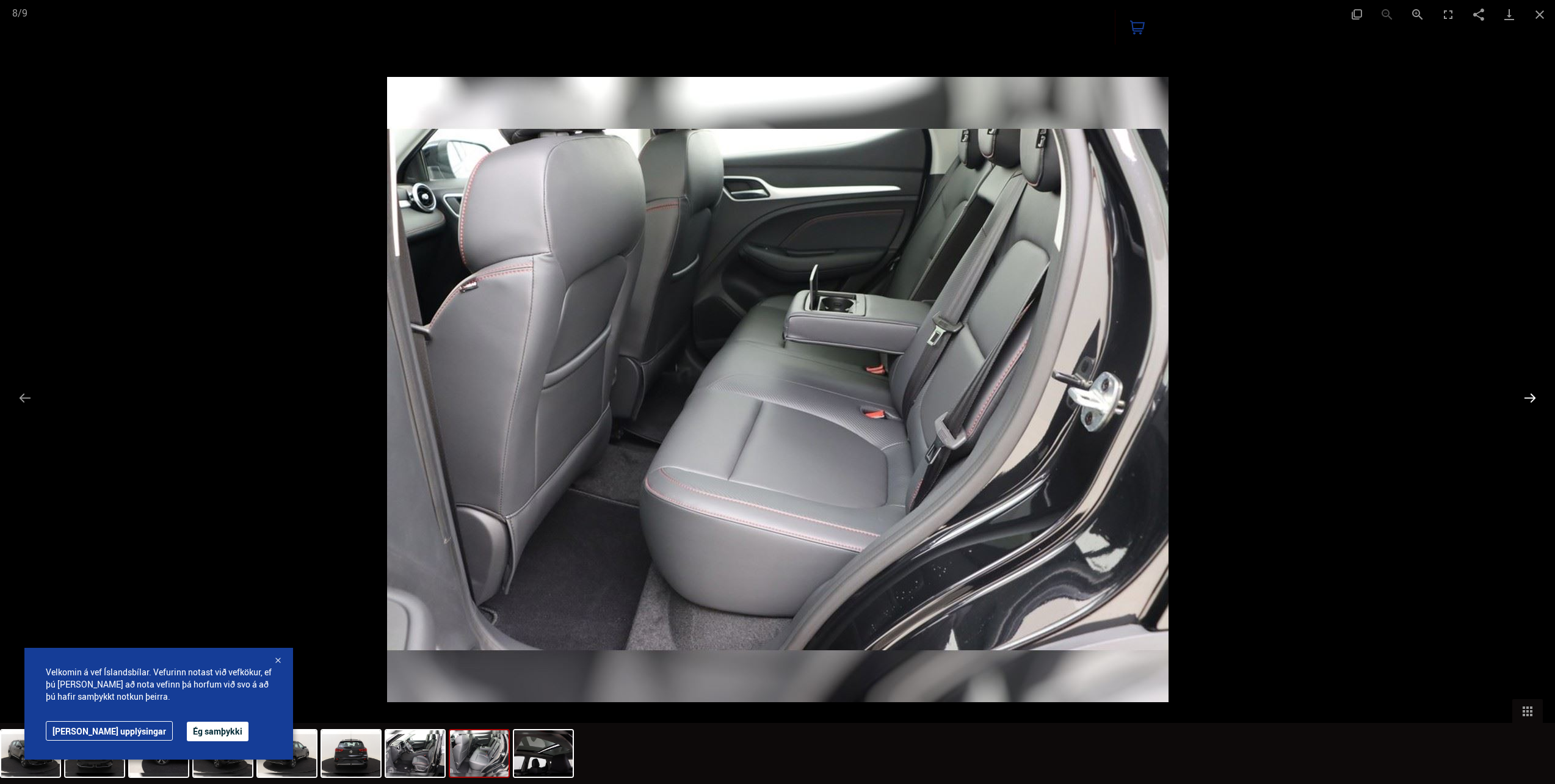
click at [1527, 396] on button "Next slide" at bounding box center [1530, 398] width 26 height 24
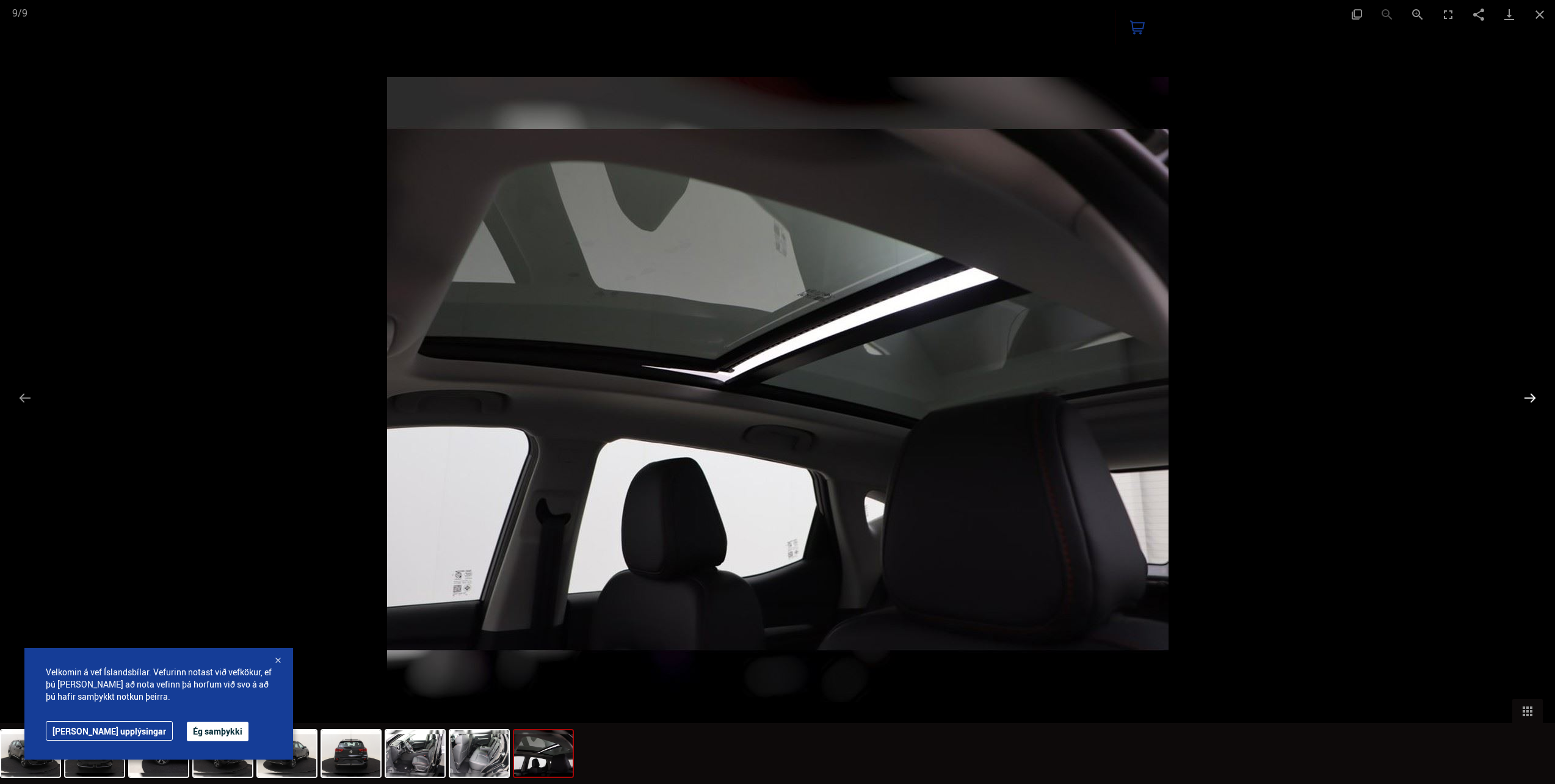
click at [1526, 399] on button "Next slide" at bounding box center [1530, 398] width 26 height 24
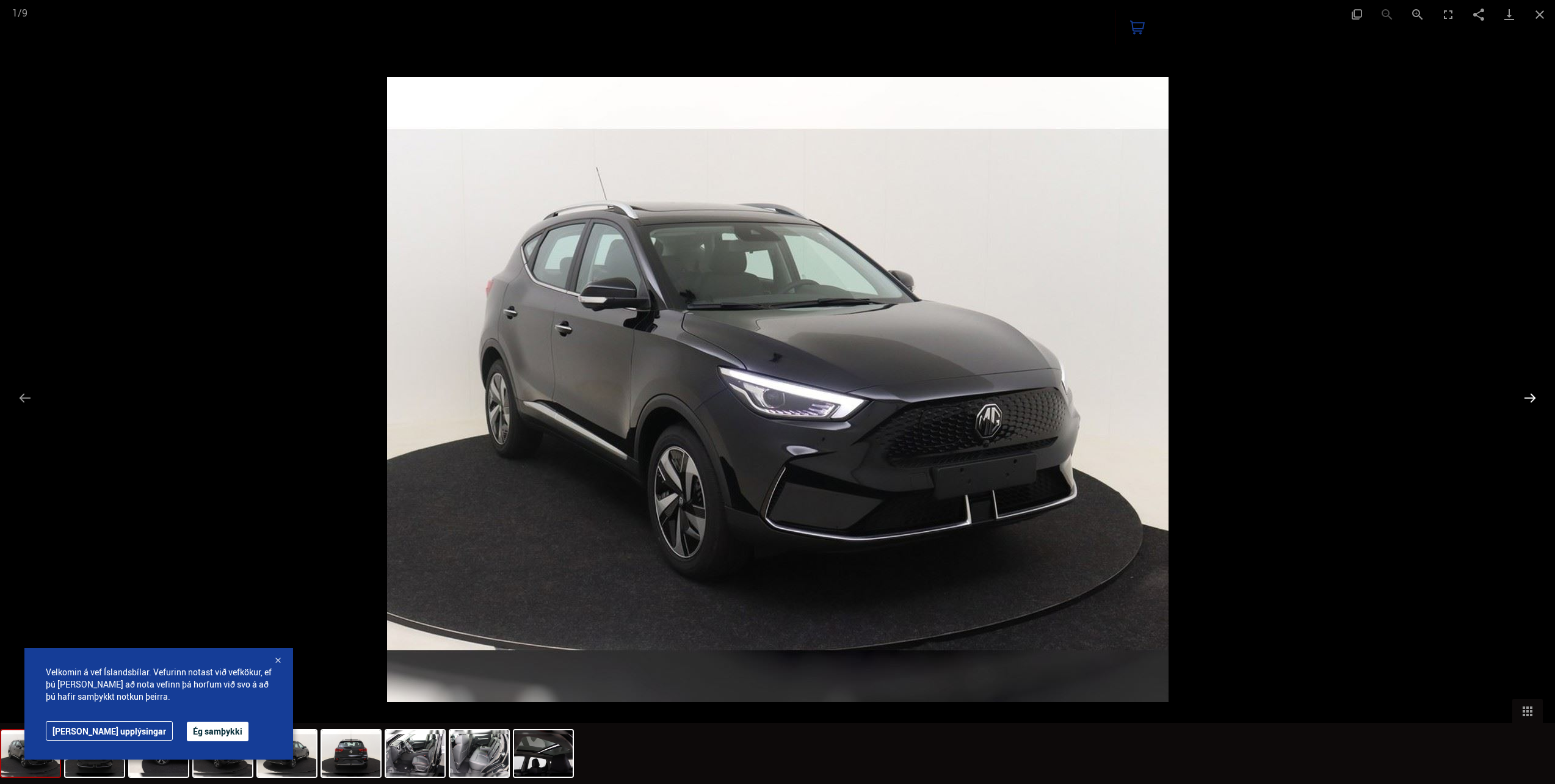
click at [1528, 397] on button "Next slide" at bounding box center [1530, 398] width 26 height 24
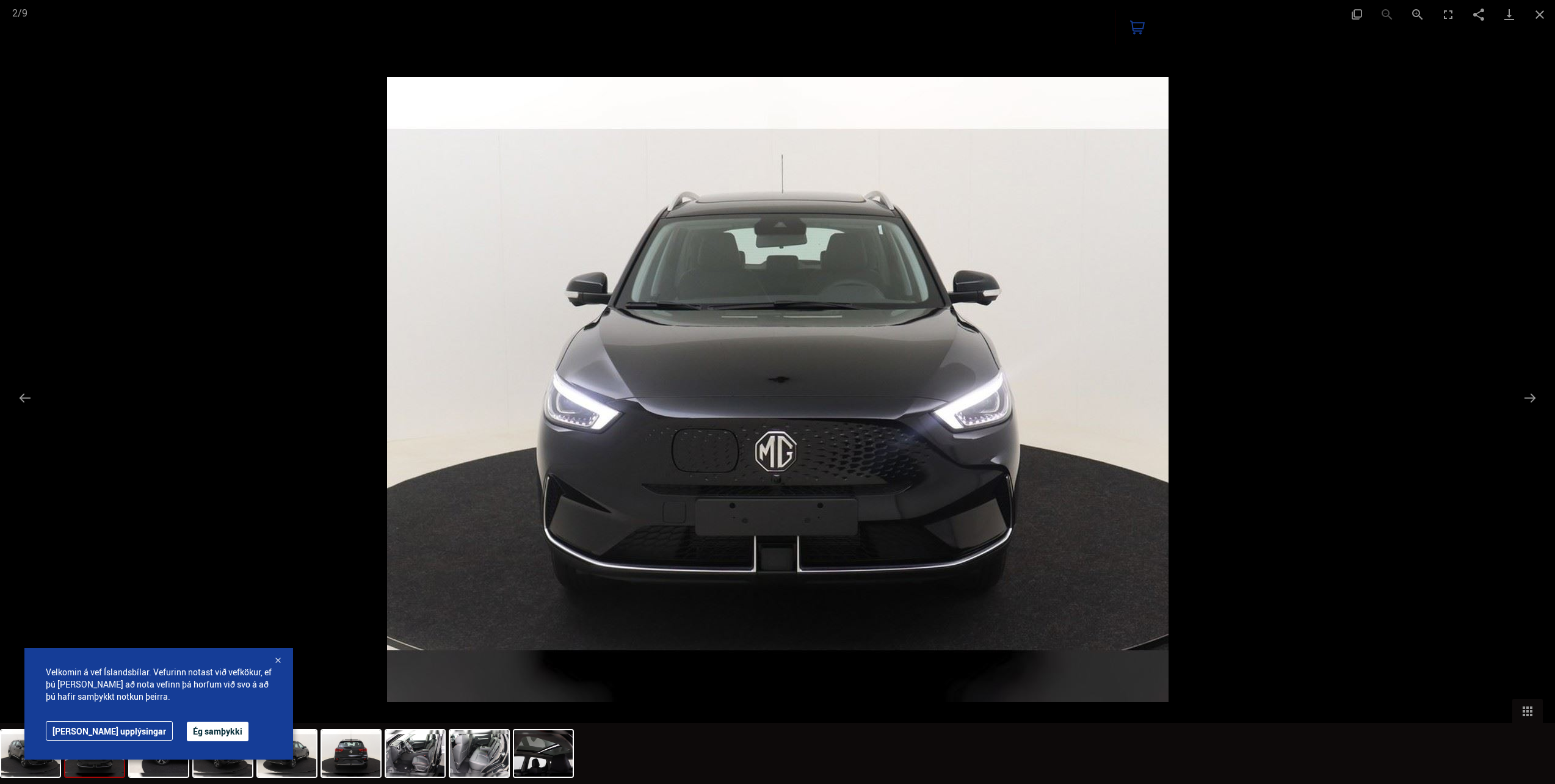
click at [779, 376] on img at bounding box center [777, 390] width 781 height 625
click at [1529, 399] on button "Next slide" at bounding box center [1530, 398] width 26 height 24
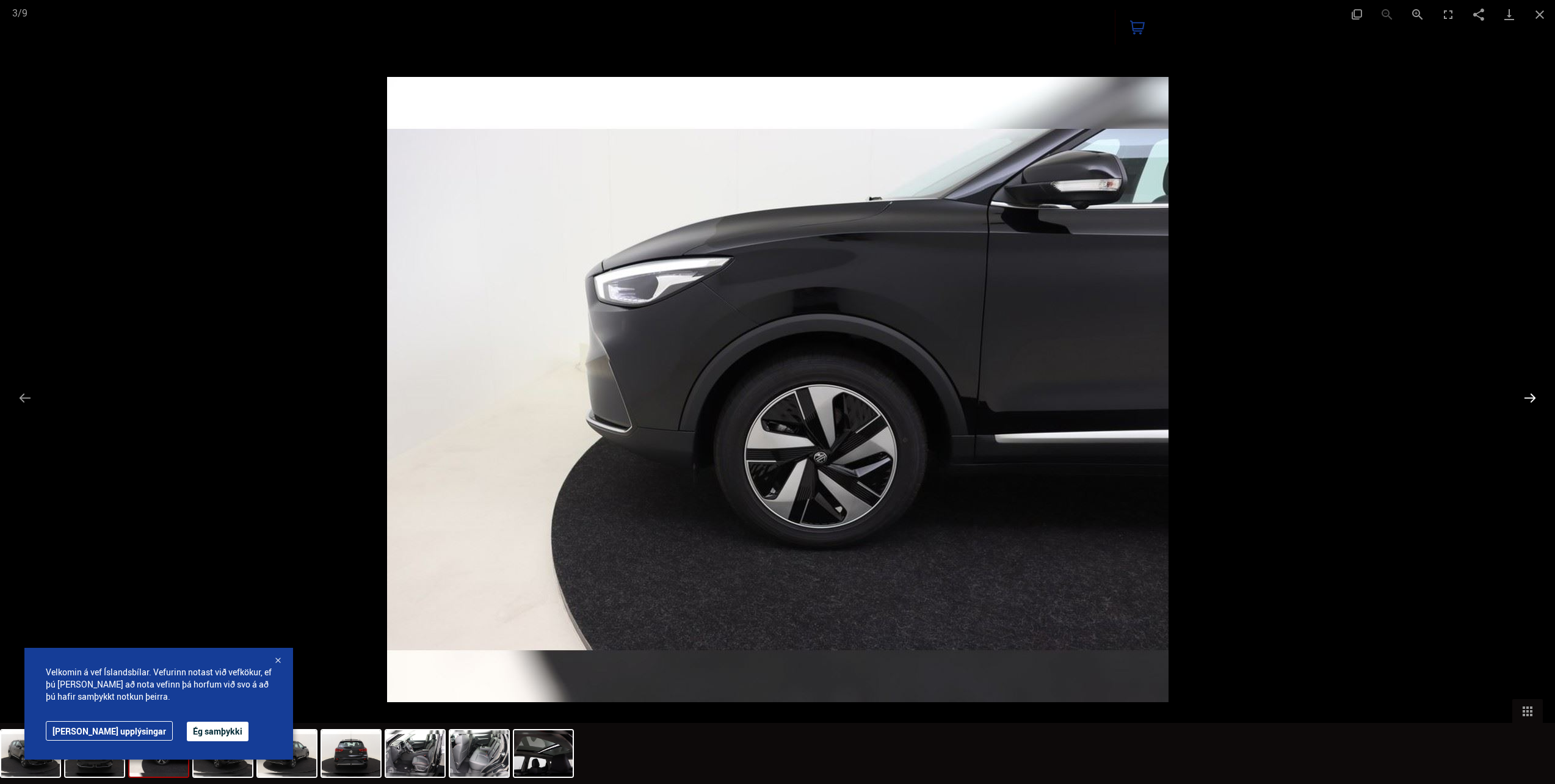
click at [1529, 399] on button "Next slide" at bounding box center [1530, 398] width 26 height 24
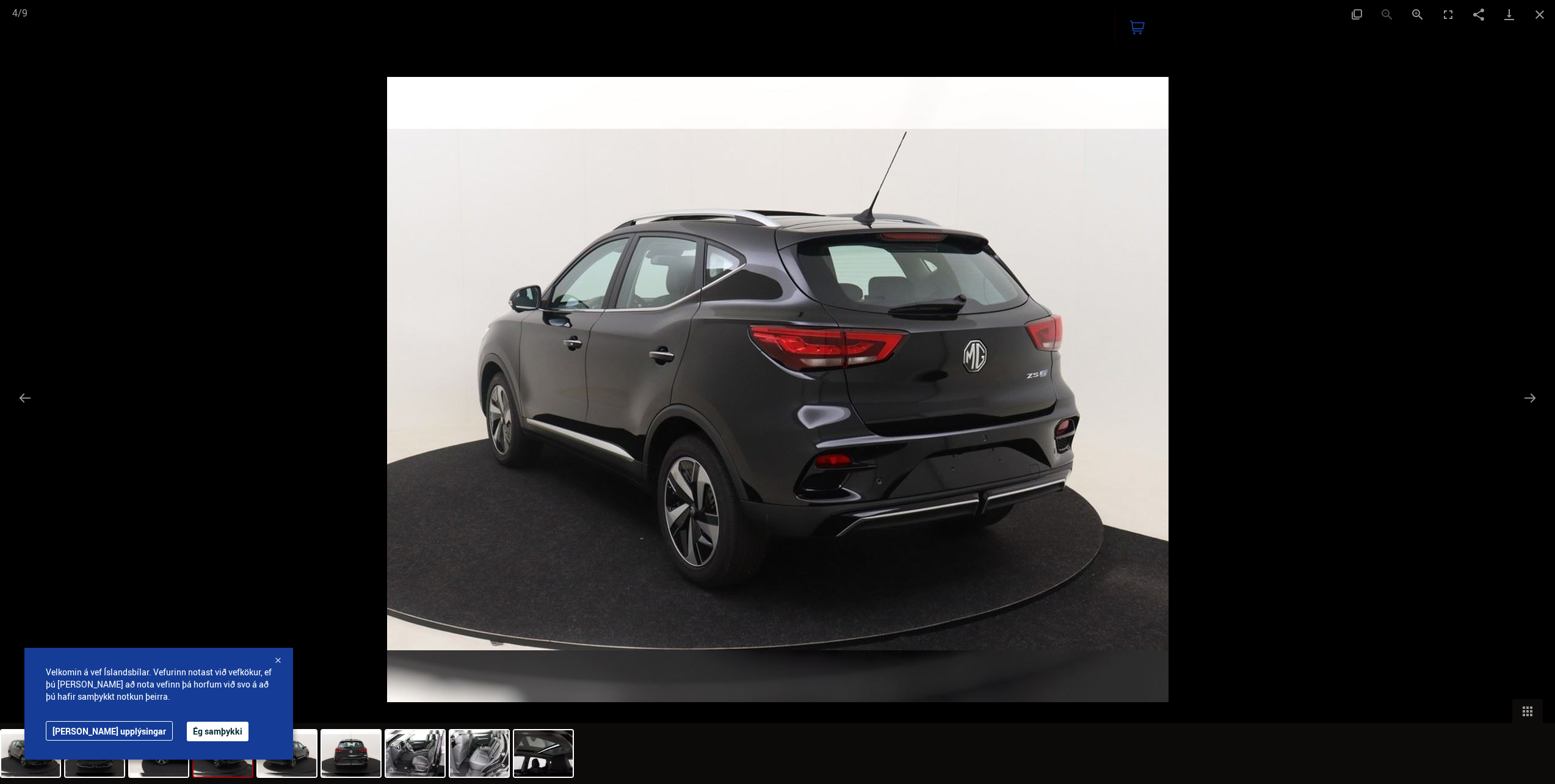
click at [187, 728] on button "Ég samþykki" at bounding box center [217, 731] width 62 height 19
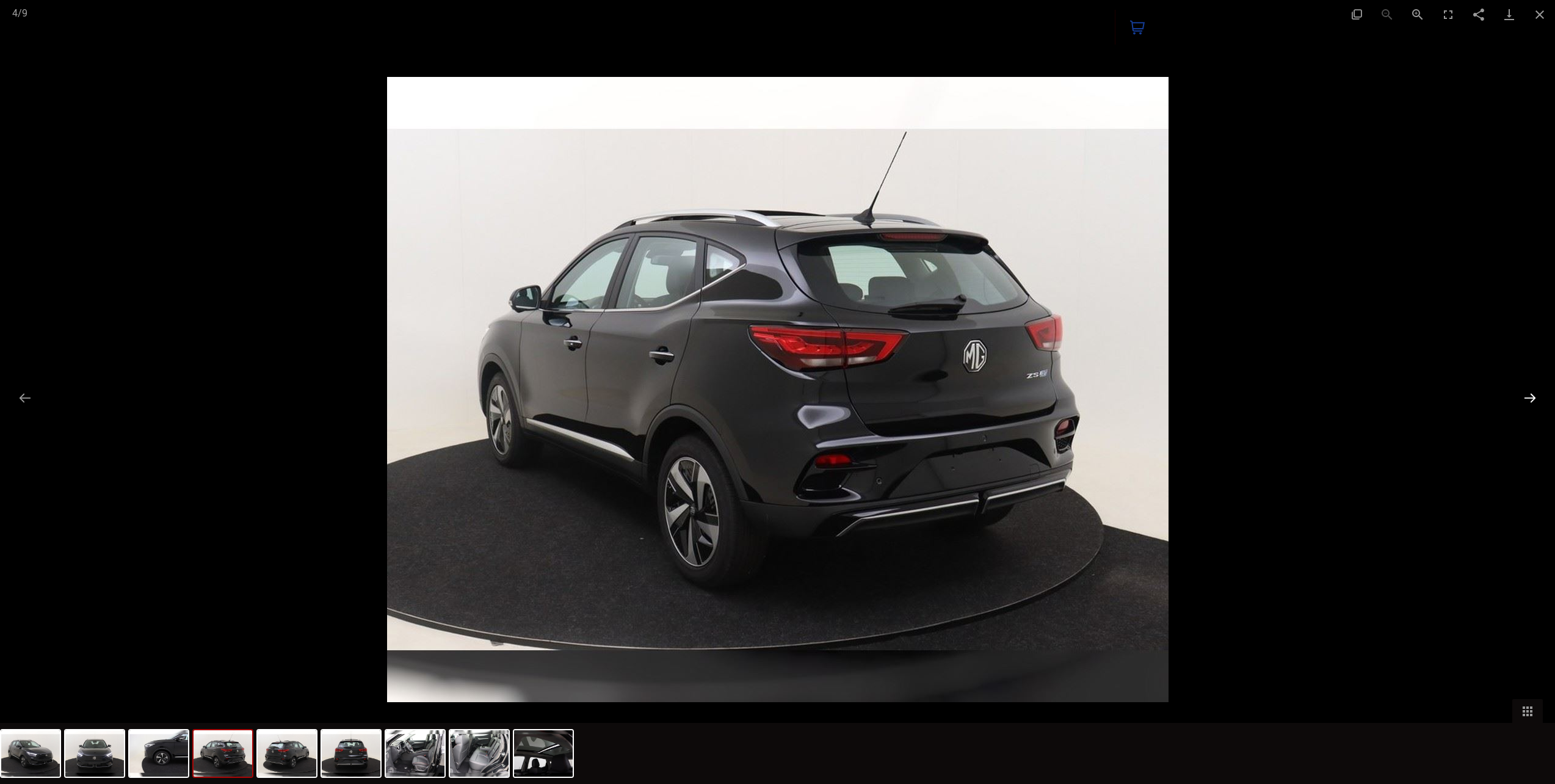
click at [1531, 393] on button "Next slide" at bounding box center [1530, 398] width 26 height 24
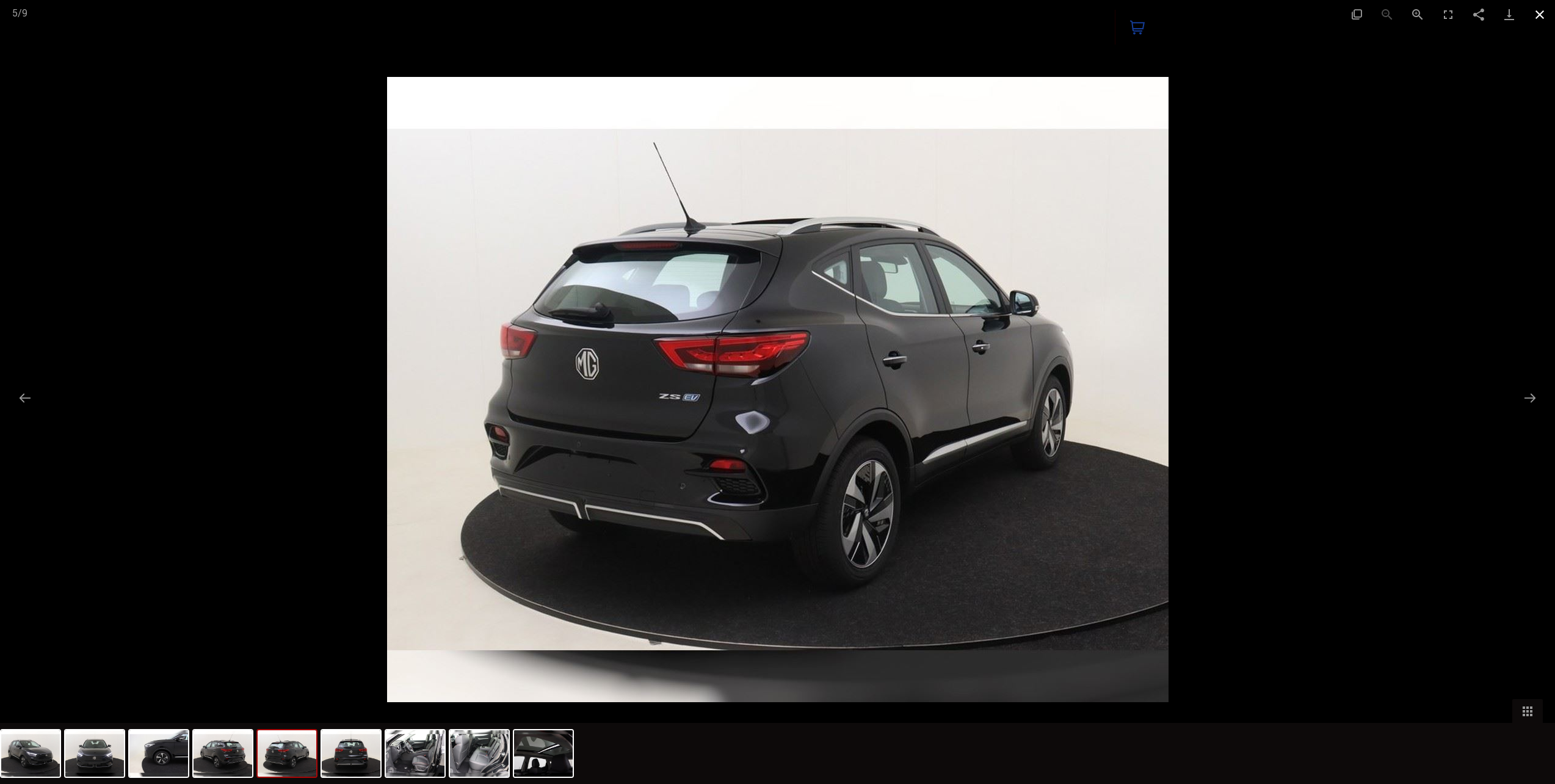
click at [1536, 16] on button "Close gallery" at bounding box center [1540, 14] width 31 height 28
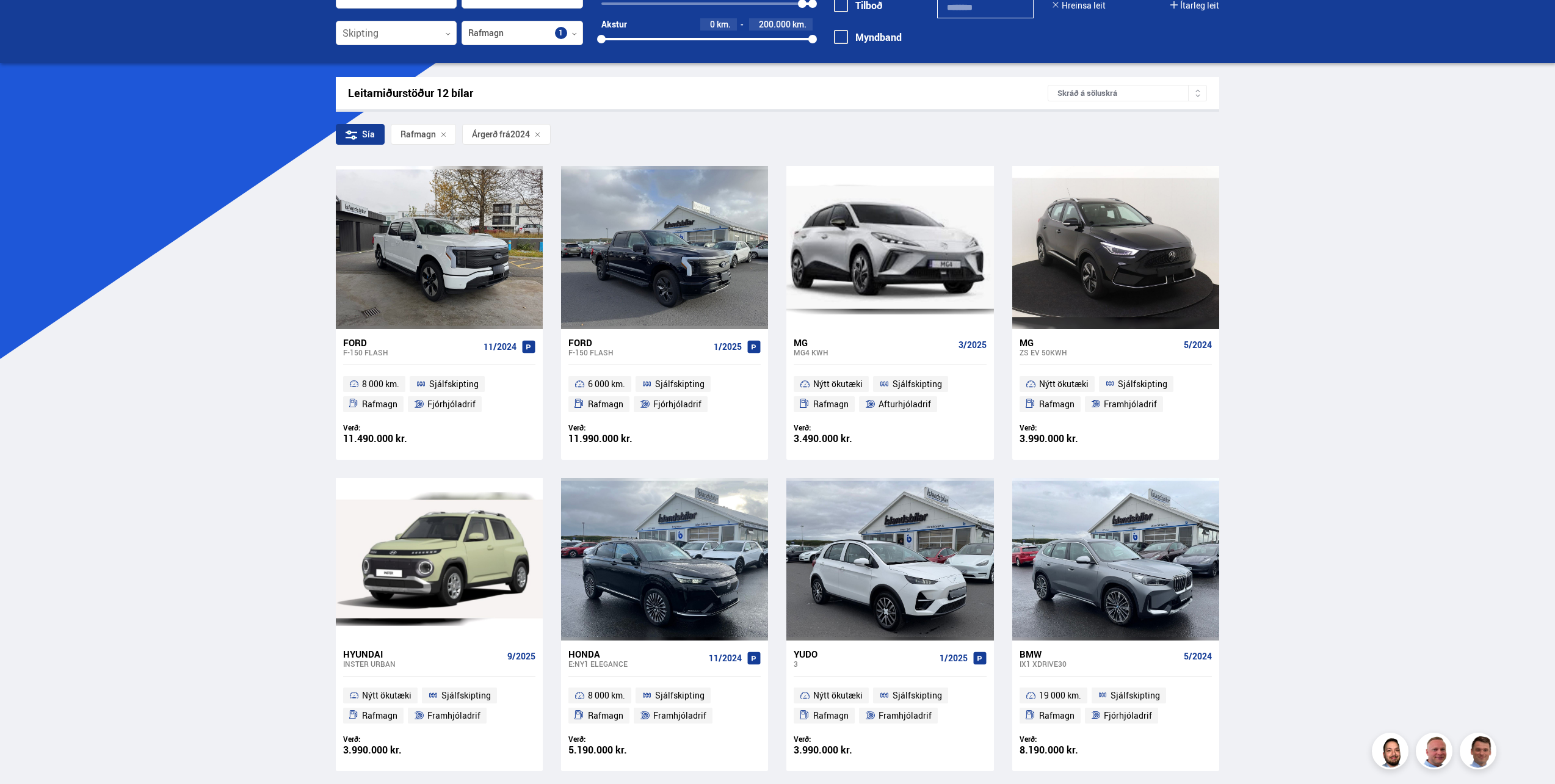
scroll to position [78, 0]
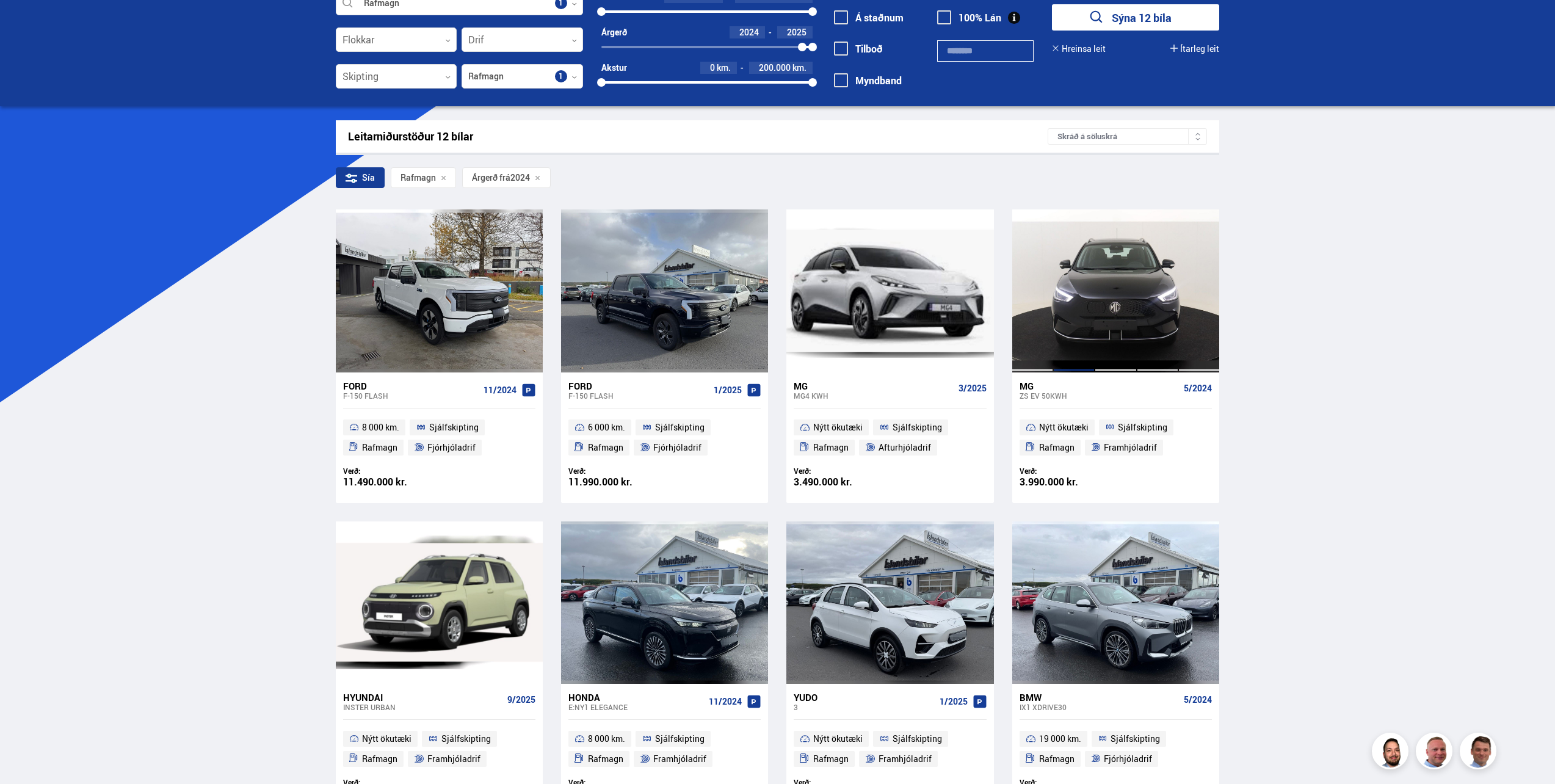
click at [1080, 267] on div at bounding box center [1074, 291] width 42 height 162
